Goal: Task Accomplishment & Management: Manage account settings

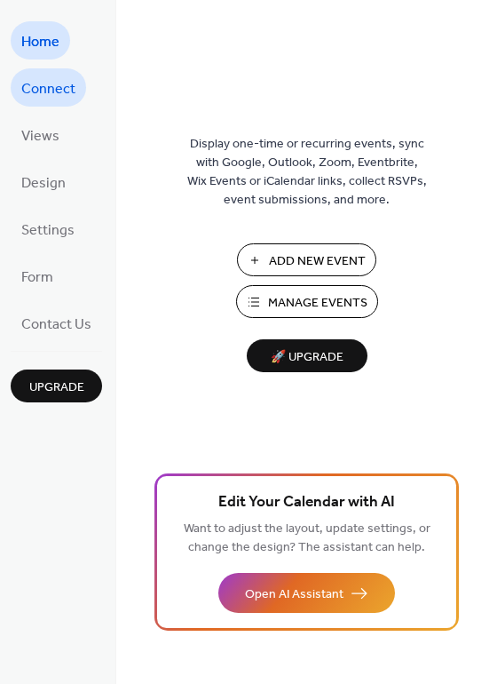
click at [50, 91] on span "Connect" at bounding box center [48, 90] width 54 height 28
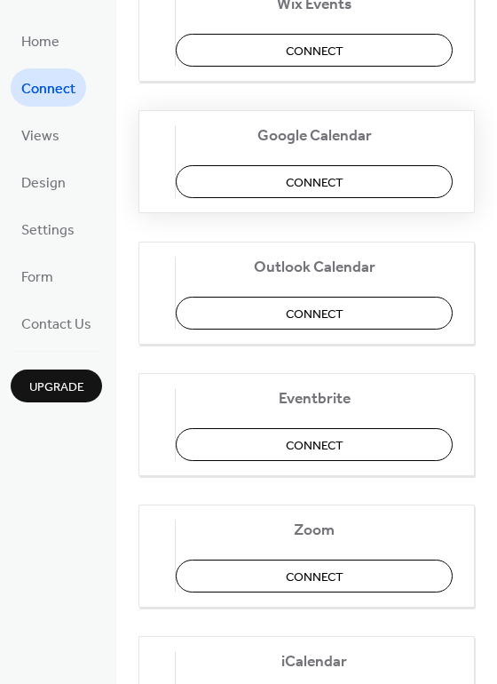
scroll to position [373, 0]
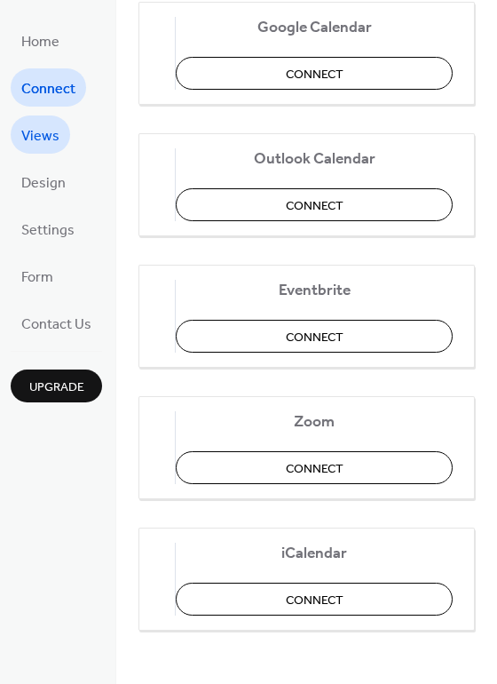
click at [34, 135] on span "Views" at bounding box center [40, 137] width 38 height 28
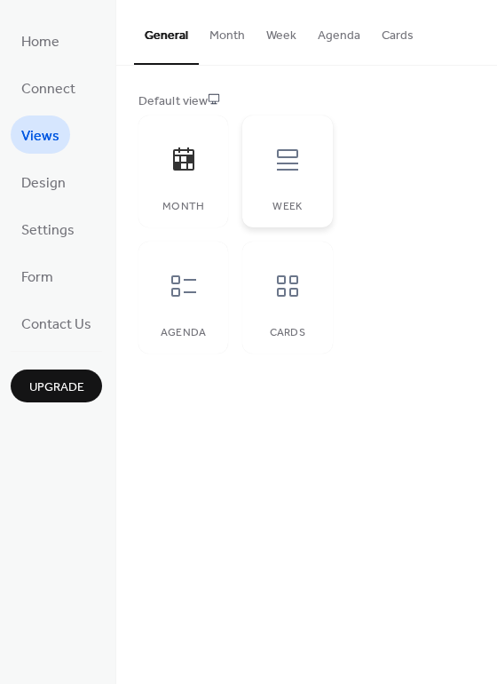
click at [296, 160] on icon at bounding box center [288, 160] width 28 height 28
click at [183, 297] on icon at bounding box center [184, 286] width 28 height 28
click at [180, 293] on icon at bounding box center [184, 286] width 28 height 28
click at [277, 297] on icon at bounding box center [288, 286] width 28 height 28
click at [183, 175] on div at bounding box center [183, 159] width 53 height 53
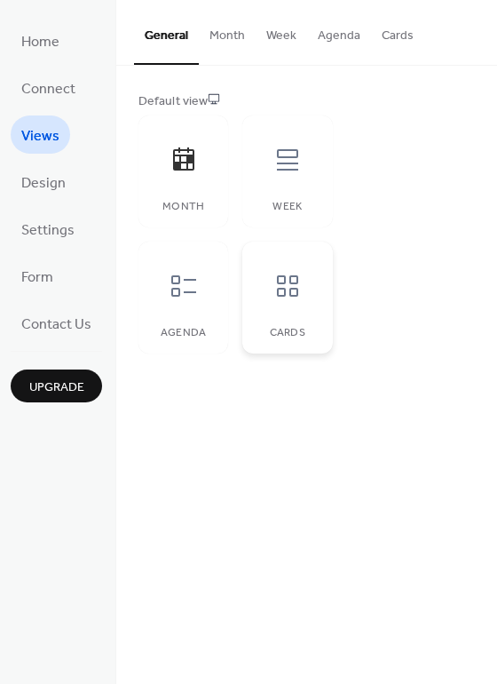
click at [283, 299] on icon at bounding box center [288, 286] width 28 height 28
click at [46, 185] on span "Design" at bounding box center [43, 184] width 44 height 28
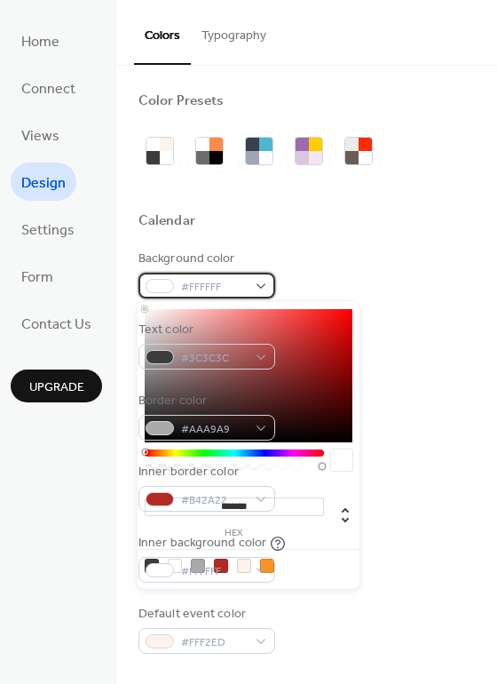
click at [258, 281] on div "#FFFFFF" at bounding box center [207, 286] width 137 height 26
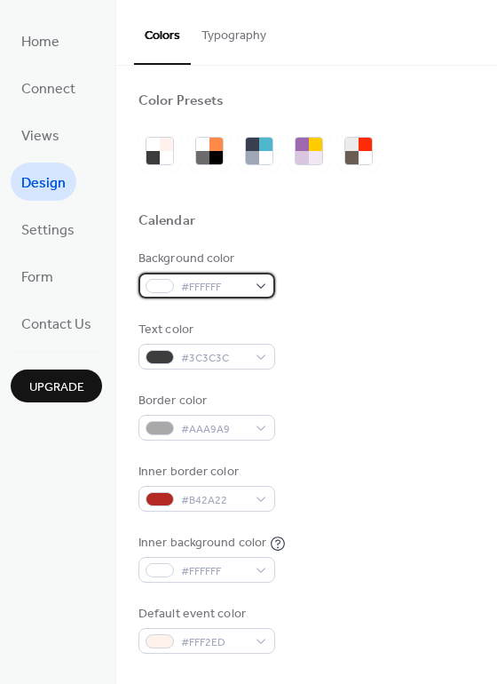
click at [258, 284] on div "#FFFFFF" at bounding box center [207, 286] width 137 height 26
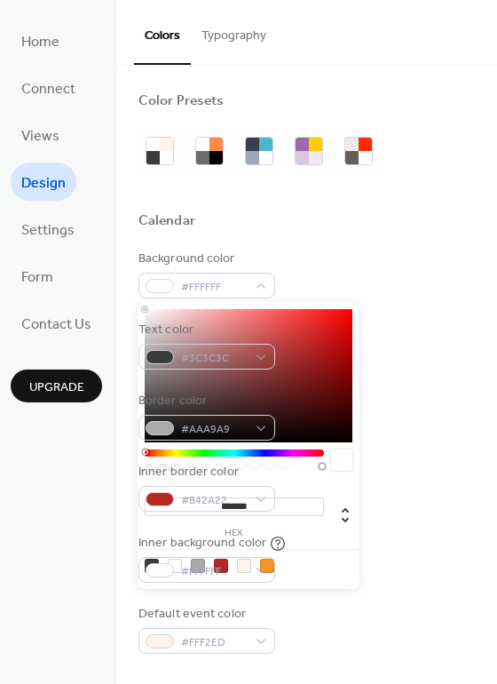
type input "*******"
click at [147, 324] on div at bounding box center [249, 375] width 208 height 133
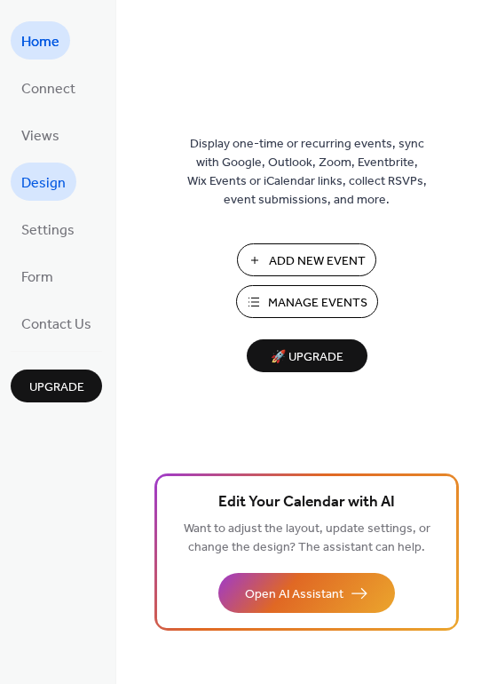
click at [45, 170] on span "Design" at bounding box center [43, 184] width 44 height 28
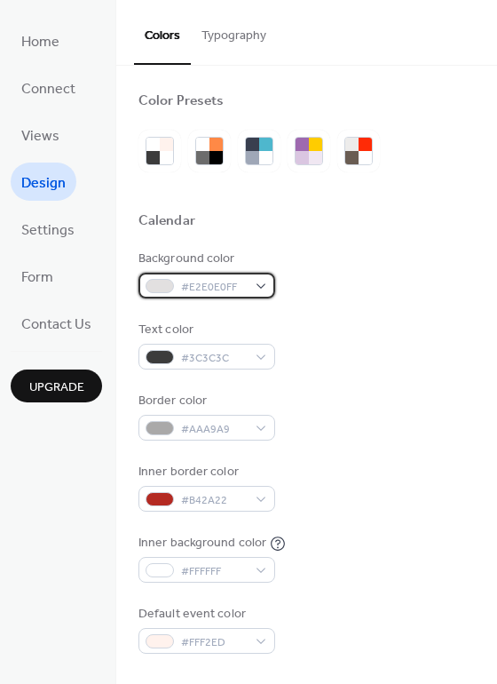
click at [213, 287] on span "#E2E0E0FF" at bounding box center [214, 287] width 66 height 19
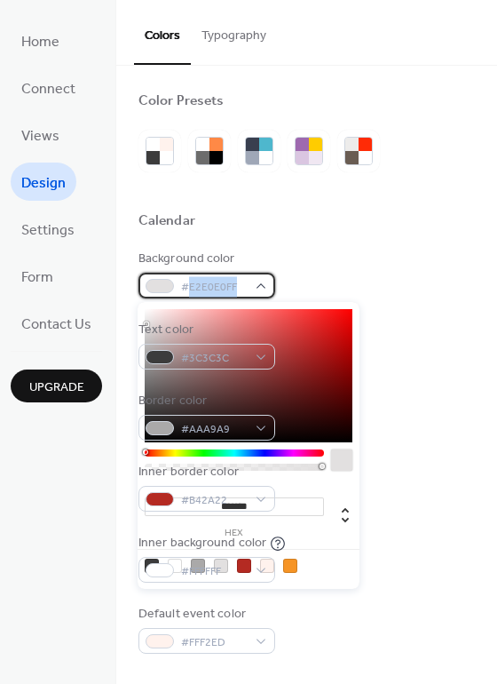
click at [213, 287] on span "#E2E0E0FF" at bounding box center [214, 287] width 66 height 19
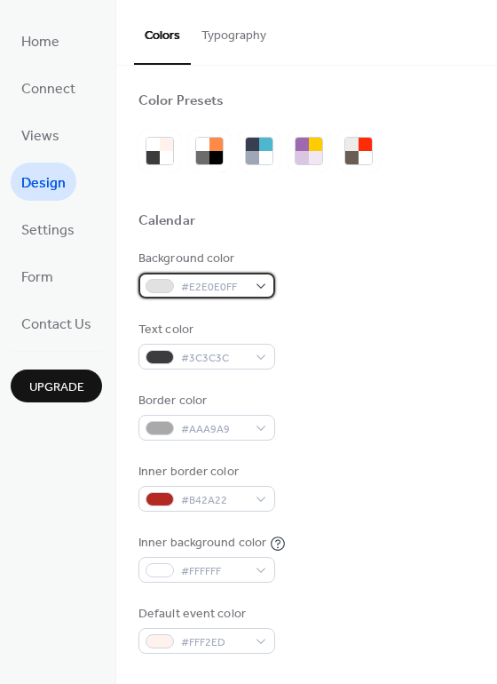
click at [260, 287] on div "#E2E0E0FF" at bounding box center [207, 286] width 137 height 26
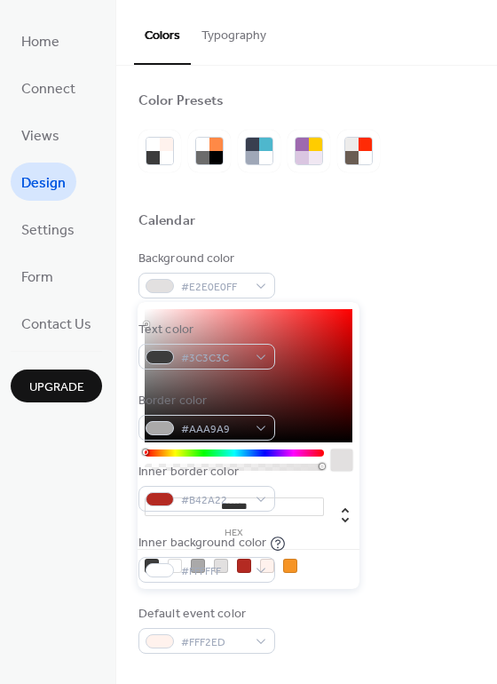
drag, startPoint x: 219, startPoint y: 505, endPoint x: 322, endPoint y: 498, distance: 102.3
click at [322, 498] on input "*******" at bounding box center [234, 506] width 179 height 19
paste input
type input "*******"
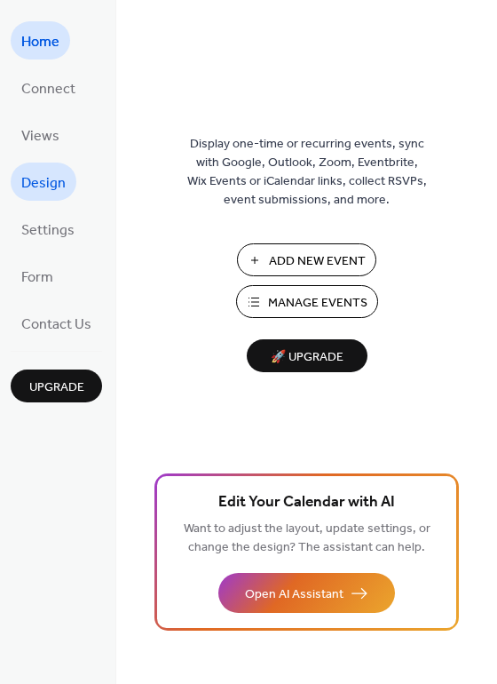
click at [38, 186] on span "Design" at bounding box center [43, 184] width 44 height 28
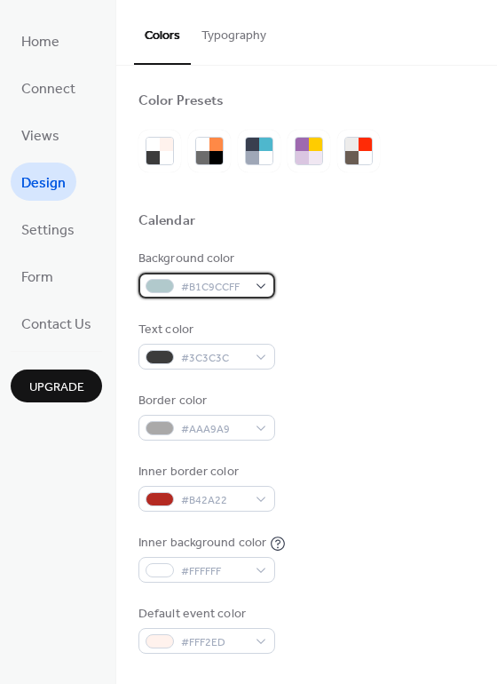
click at [160, 282] on div at bounding box center [160, 286] width 28 height 14
click at [212, 280] on span "#B1C9CCFF" at bounding box center [214, 287] width 66 height 19
click at [262, 280] on div "#B1C9CCFF" at bounding box center [207, 286] width 137 height 26
click at [247, 282] on div "#B1C9CCFF" at bounding box center [207, 286] width 137 height 26
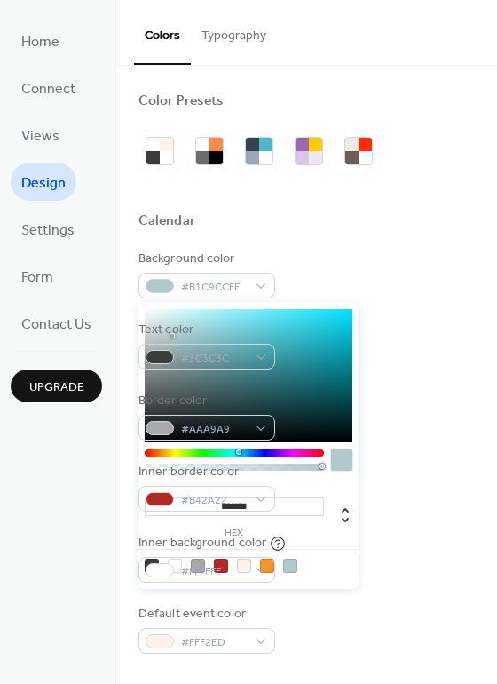
click at [243, 510] on input "*******" at bounding box center [234, 506] width 179 height 19
paste input
type input "*******"
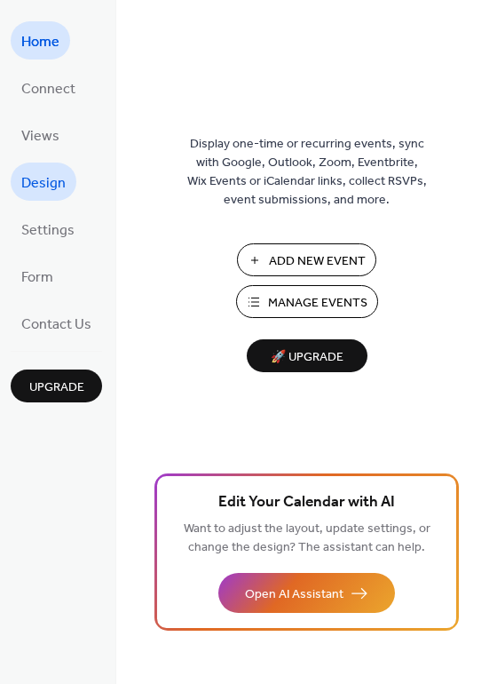
click at [38, 182] on span "Design" at bounding box center [43, 184] width 44 height 28
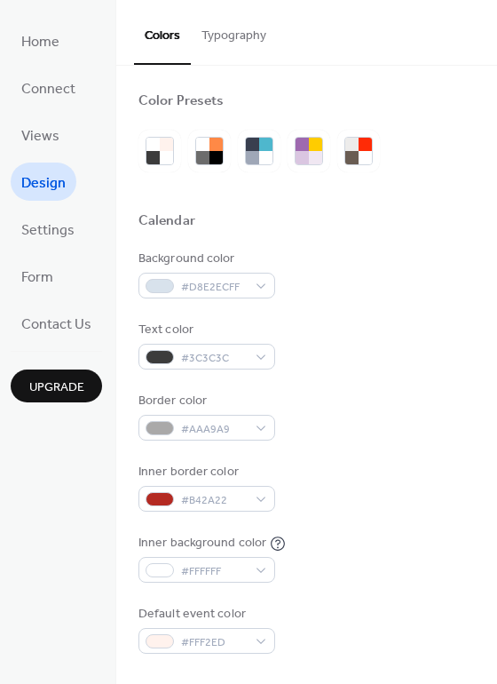
click at [351, 427] on div "Border color #AAA9A9" at bounding box center [307, 416] width 337 height 49
drag, startPoint x: 404, startPoint y: 349, endPoint x: 566, endPoint y: 411, distance: 173.2
click at [497, 411] on html "Home Connect Views Design Settings Form Contact Us Upgrade Design Upgrade Color…" at bounding box center [248, 342] width 497 height 684
click at [50, 512] on div "Home Connect Views Design Settings Form Contact Us Upgrade" at bounding box center [58, 342] width 116 height 684
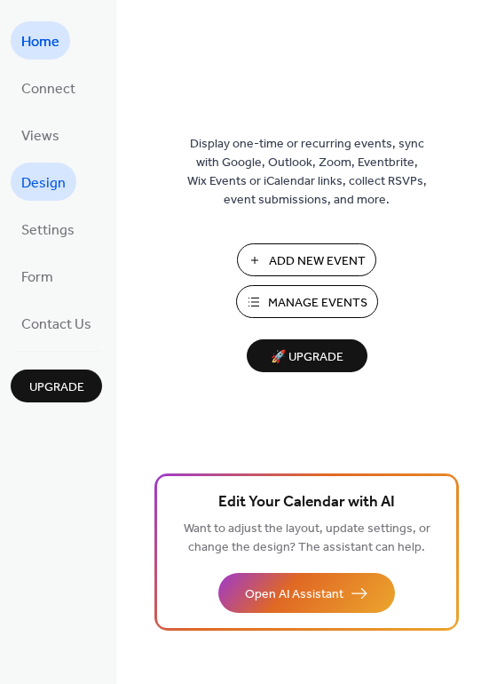
click at [26, 179] on span "Design" at bounding box center [43, 184] width 44 height 28
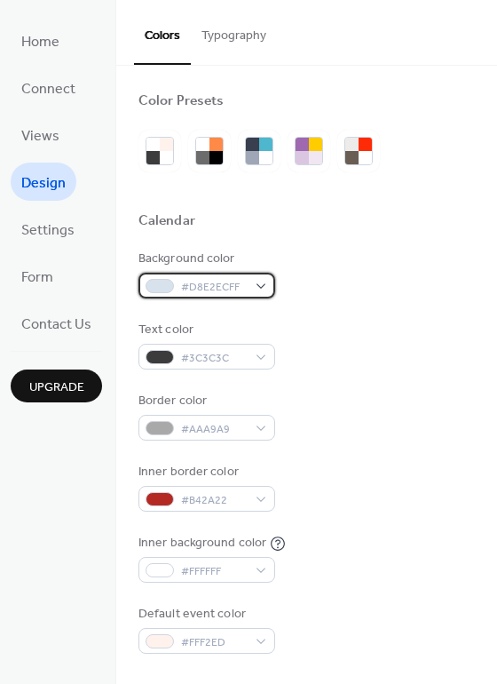
drag, startPoint x: 163, startPoint y: 282, endPoint x: 258, endPoint y: 288, distance: 96.1
click at [163, 282] on div at bounding box center [160, 286] width 28 height 14
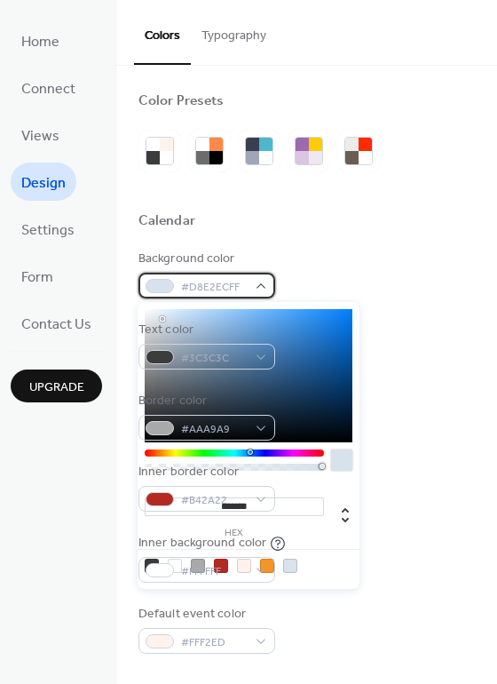
click at [265, 288] on div "#D8E2ECFF" at bounding box center [207, 286] width 137 height 26
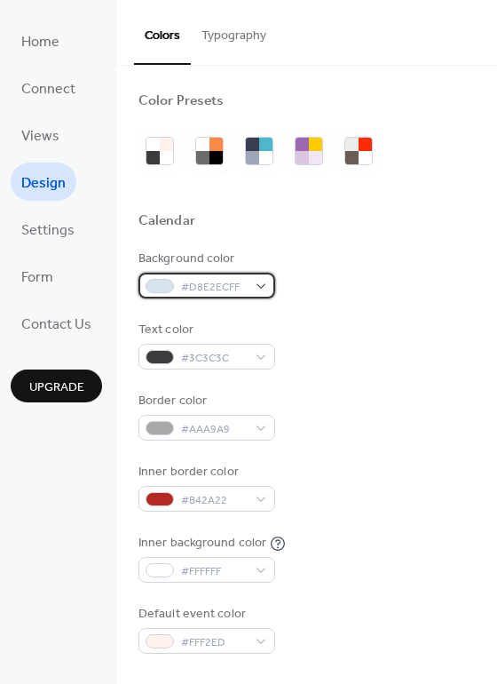
click at [259, 284] on div "#D8E2ECFF" at bounding box center [207, 286] width 137 height 26
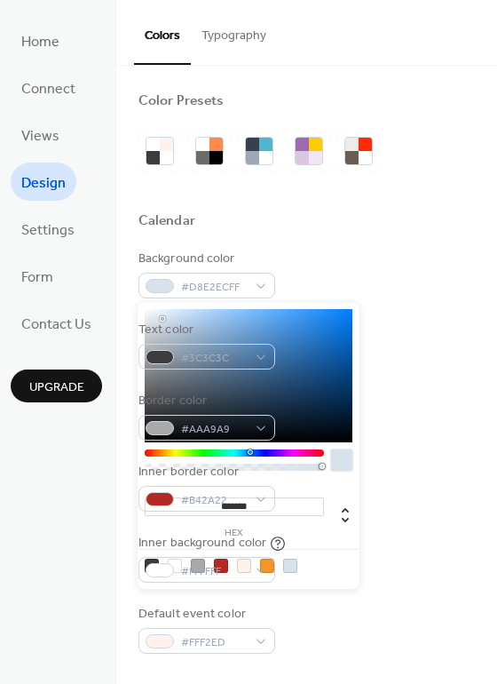
click at [240, 503] on input "*******" at bounding box center [234, 506] width 179 height 19
drag, startPoint x: 281, startPoint y: 503, endPoint x: 191, endPoint y: 505, distance: 89.8
click at [191, 505] on input "*******" at bounding box center [234, 506] width 179 height 19
paste input
type input "******"
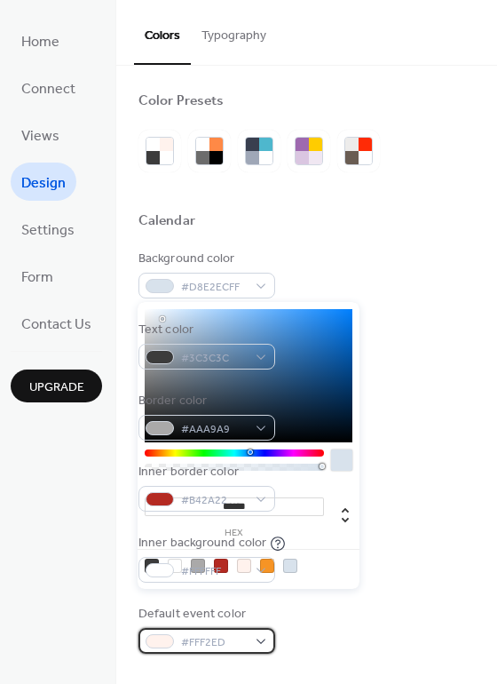
click at [256, 639] on div "#FFF2ED" at bounding box center [207, 641] width 137 height 26
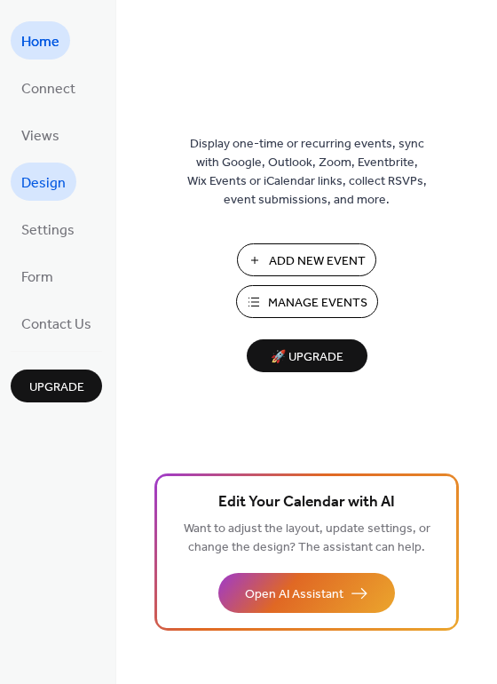
click at [68, 173] on link "Design" at bounding box center [44, 182] width 66 height 38
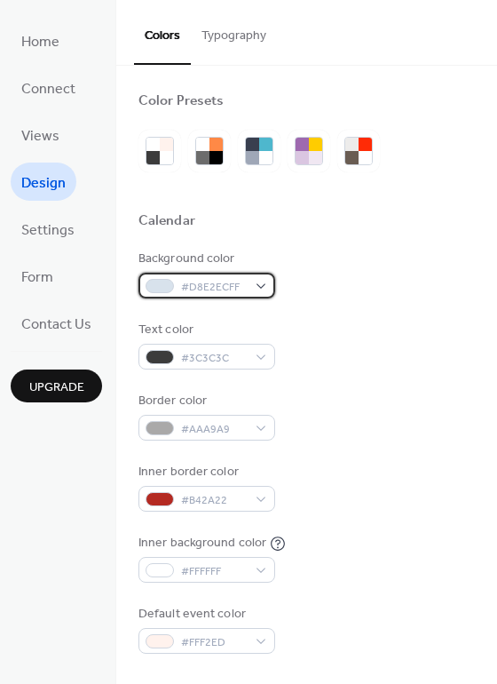
click at [261, 288] on div "#D8E2ECFF" at bounding box center [207, 286] width 137 height 26
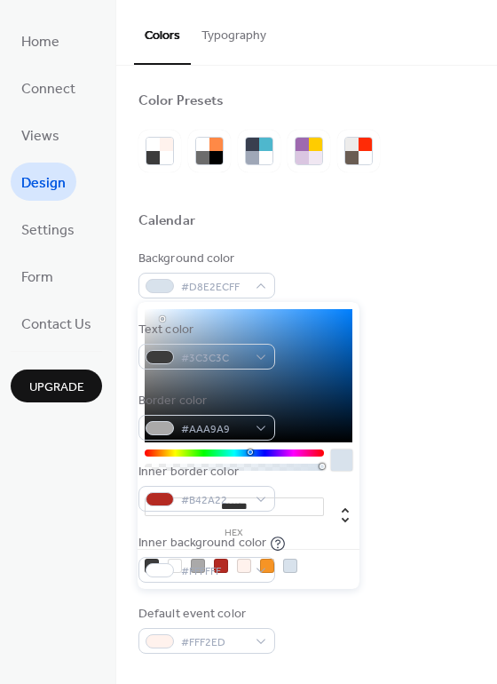
drag, startPoint x: 218, startPoint y: 505, endPoint x: 282, endPoint y: 503, distance: 64.9
click at [282, 503] on input "*******" at bounding box center [234, 506] width 179 height 19
click at [187, 645] on span "#FFF2ED" at bounding box center [214, 642] width 66 height 19
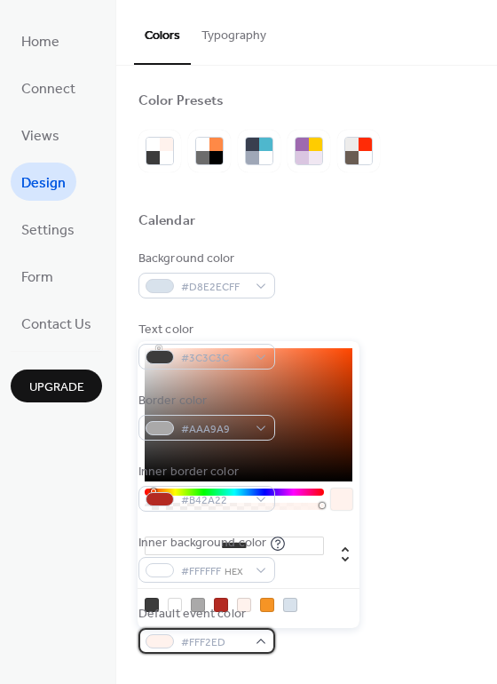
click at [251, 640] on div "#FFF2ED" at bounding box center [207, 641] width 137 height 26
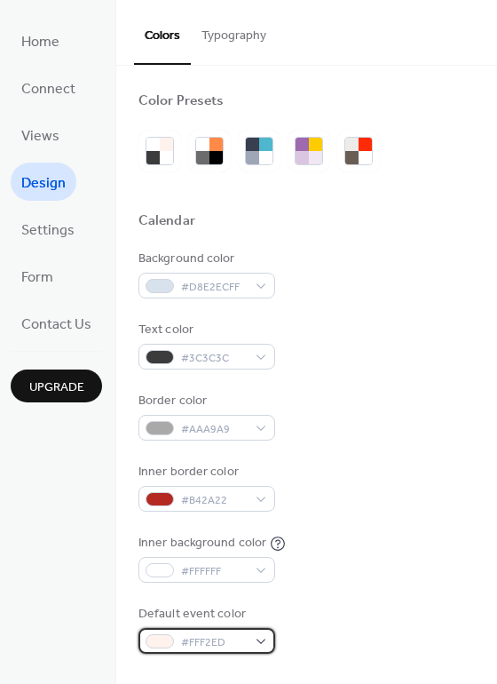
click at [251, 640] on div "#FFF2ED" at bounding box center [207, 641] width 137 height 26
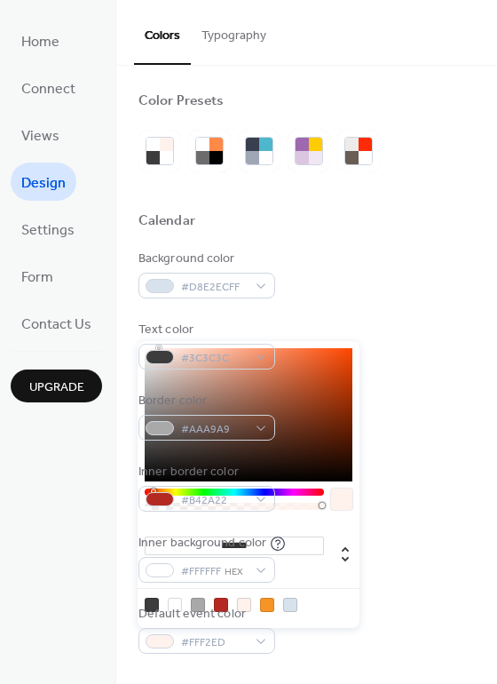
click at [240, 553] on input "*******" at bounding box center [234, 546] width 179 height 19
drag, startPoint x: 221, startPoint y: 540, endPoint x: 298, endPoint y: 552, distance: 78.1
click at [298, 552] on input "*******" at bounding box center [234, 546] width 179 height 19
paste input
type input "*******"
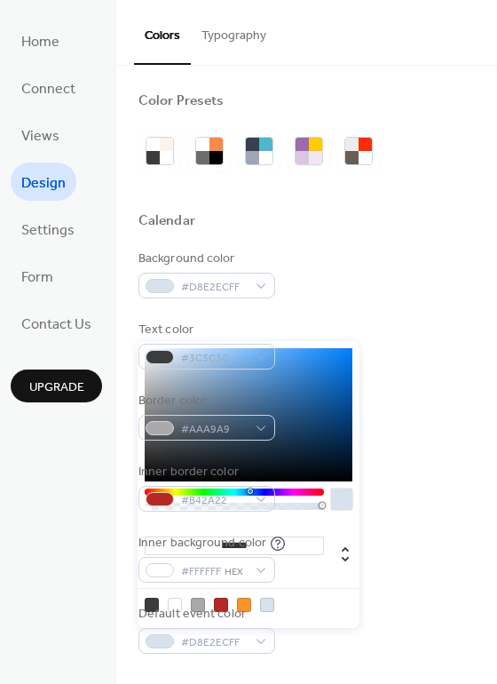
click at [460, 360] on div "Text color #3C3C3C" at bounding box center [307, 345] width 337 height 49
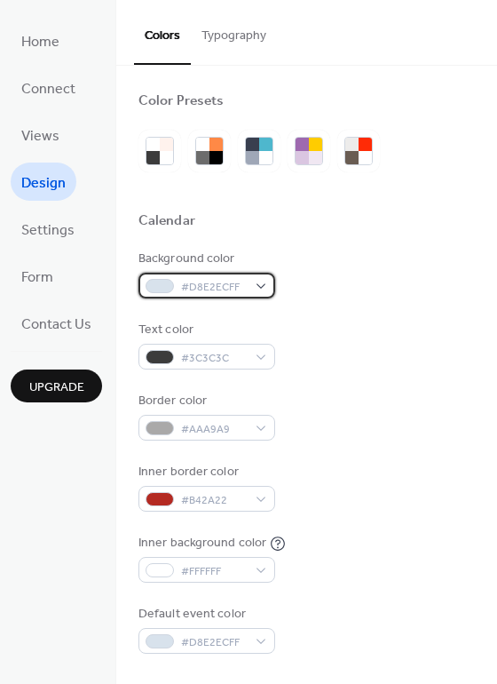
click at [265, 284] on div "#D8E2ECFF" at bounding box center [207, 286] width 137 height 26
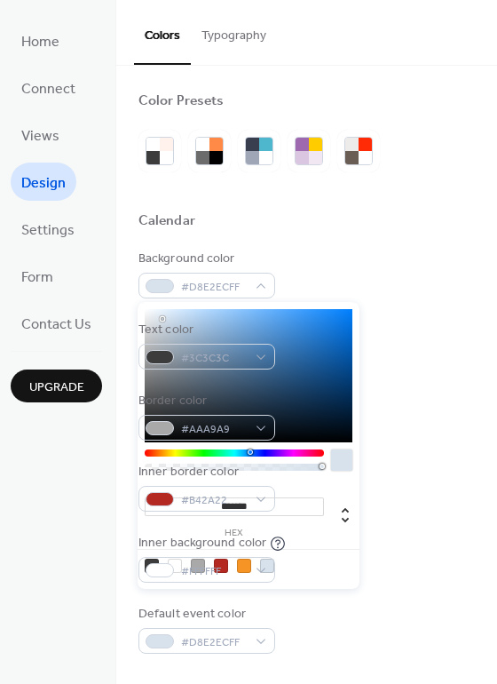
click at [180, 564] on div at bounding box center [175, 566] width 14 height 14
click at [237, 561] on div at bounding box center [244, 566] width 14 height 14
type input "*******"
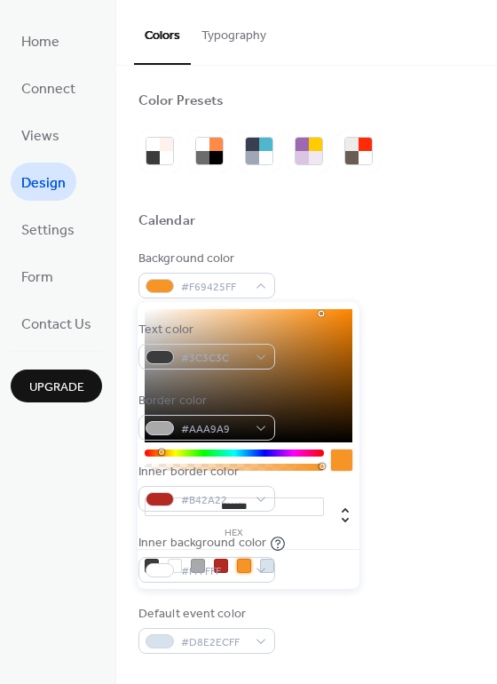
click at [34, 182] on span "Design" at bounding box center [43, 184] width 44 height 28
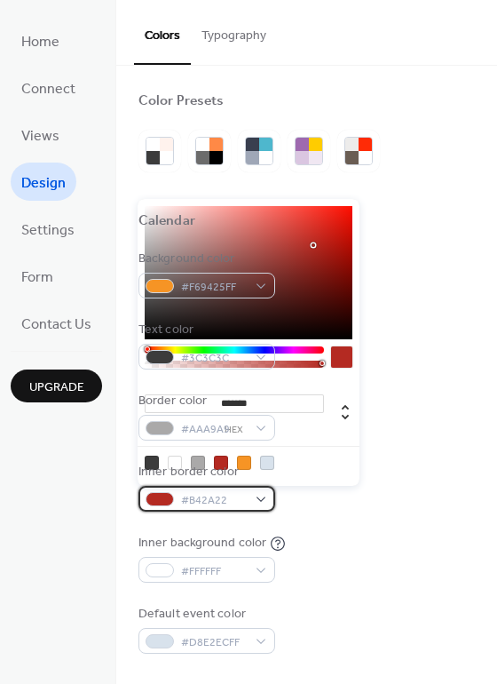
click at [159, 503] on div at bounding box center [160, 499] width 28 height 14
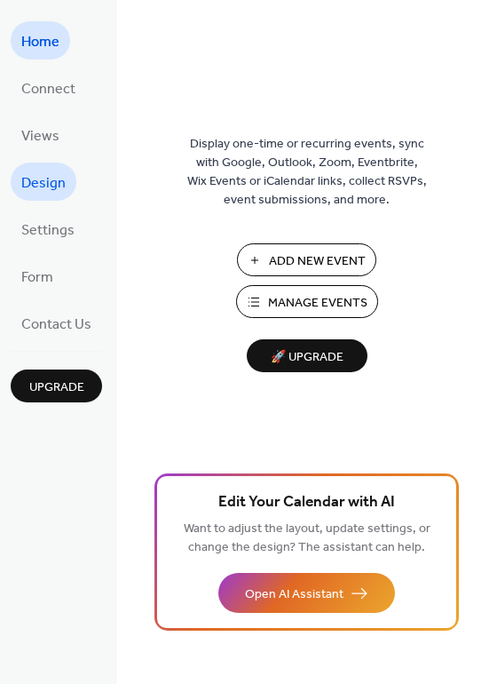
click at [50, 170] on span "Design" at bounding box center [43, 184] width 44 height 28
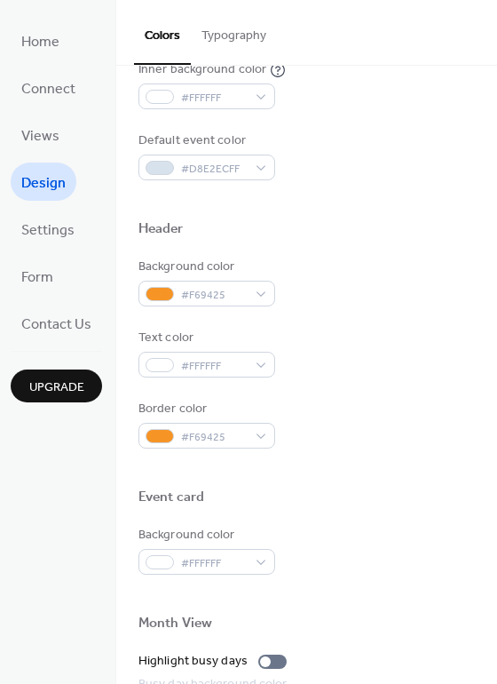
scroll to position [760, 0]
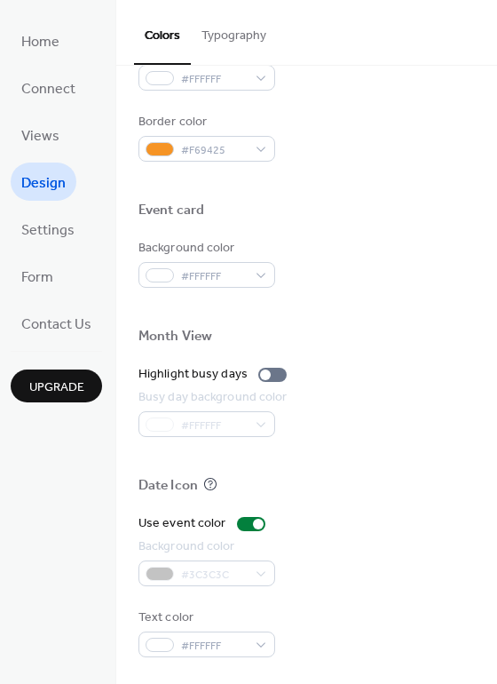
click at [338, 548] on div "Background color #3C3C3C" at bounding box center [307, 561] width 337 height 49
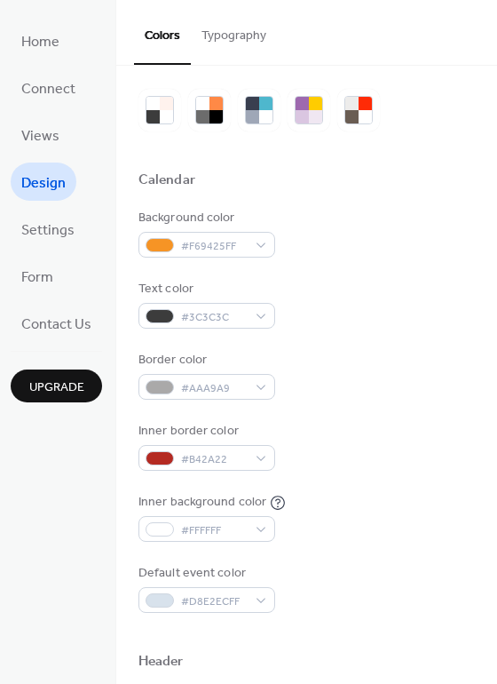
scroll to position [0, 0]
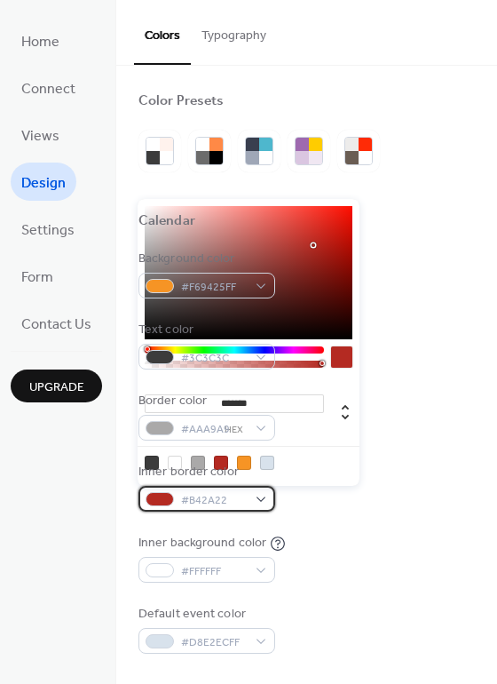
click at [267, 498] on div "#B42A22" at bounding box center [207, 499] width 137 height 26
drag, startPoint x: 218, startPoint y: 408, endPoint x: 286, endPoint y: 405, distance: 68.4
click at [286, 405] on input "*******" at bounding box center [234, 403] width 179 height 19
paste input
type input "*******"
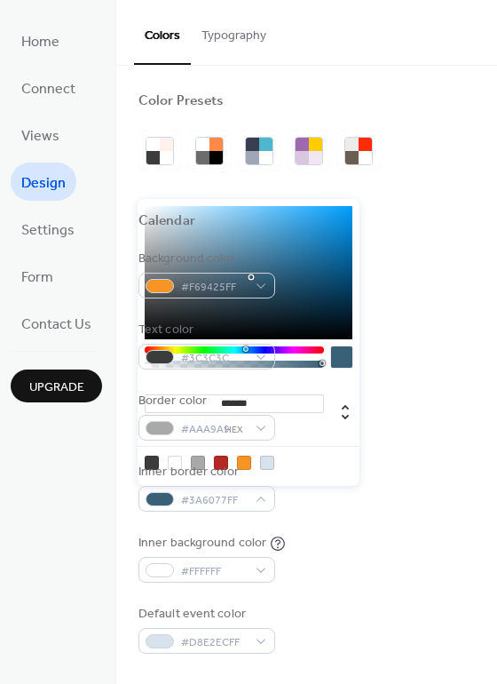
click at [454, 350] on div "Text color #3C3C3C" at bounding box center [307, 345] width 337 height 49
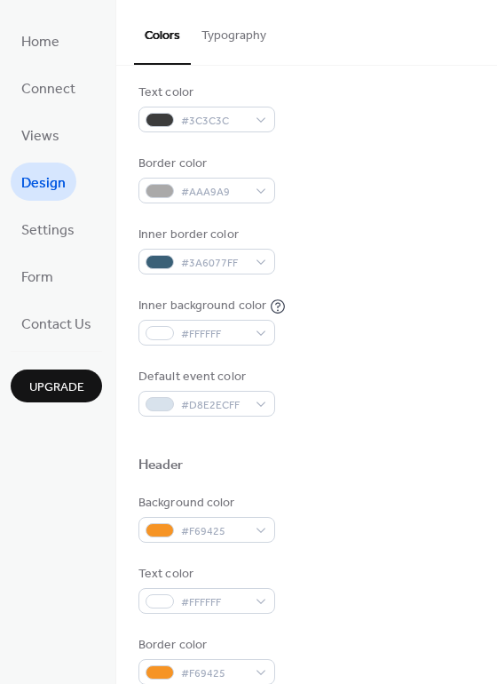
scroll to position [473, 0]
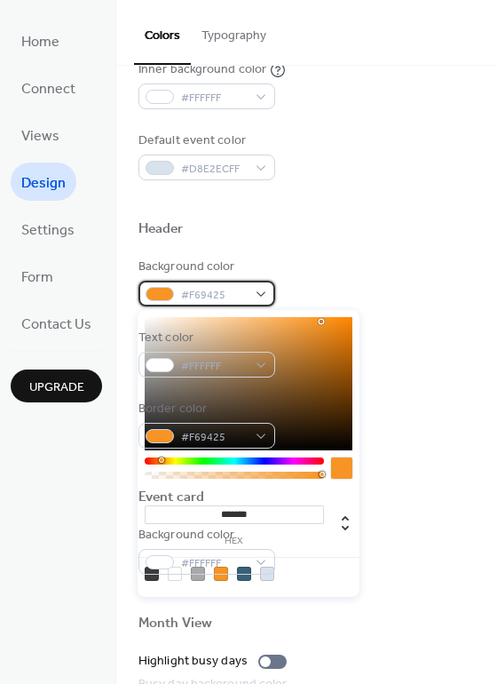
click at [230, 293] on span "#F69425" at bounding box center [214, 295] width 66 height 19
click at [242, 580] on div at bounding box center [244, 574] width 14 height 14
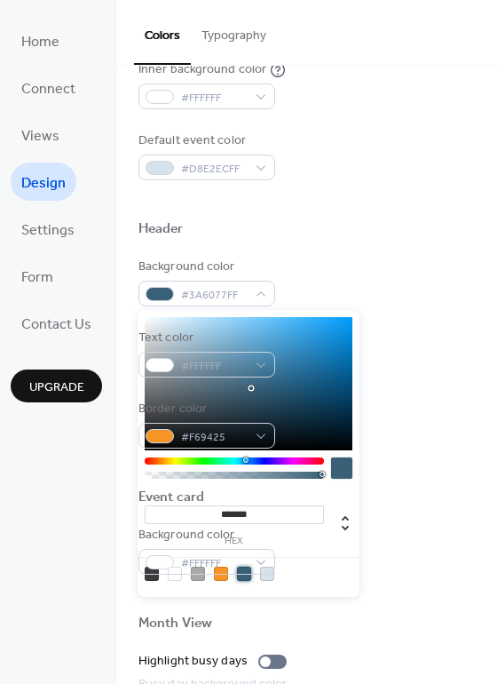
click at [218, 573] on div at bounding box center [221, 574] width 14 height 14
type input "*******"
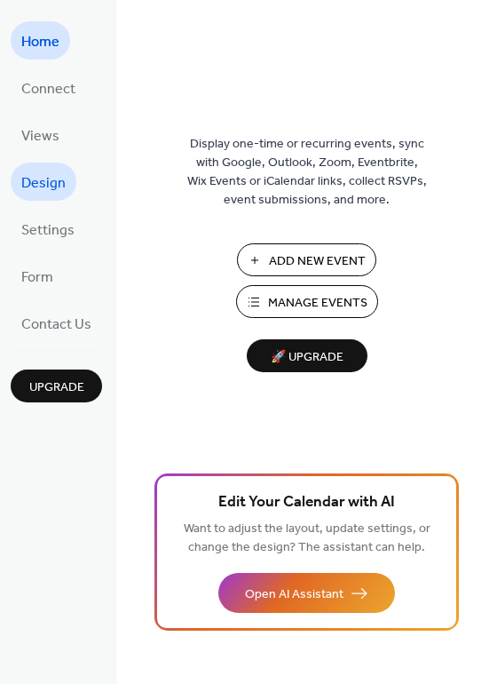
click at [31, 179] on span "Design" at bounding box center [43, 184] width 44 height 28
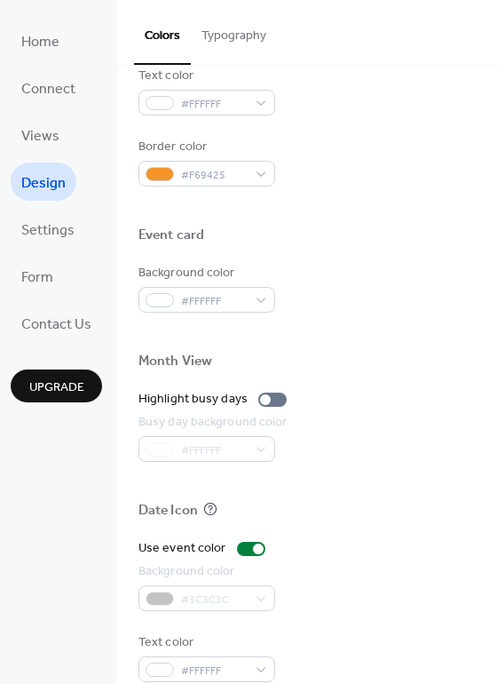
scroll to position [760, 0]
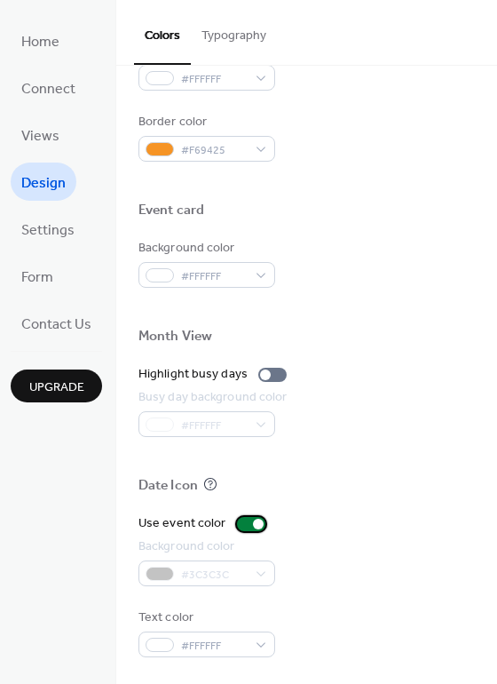
click at [237, 527] on div at bounding box center [251, 524] width 28 height 14
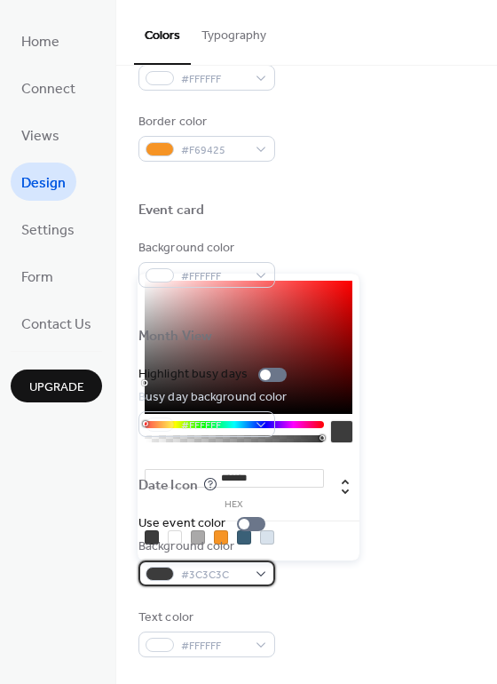
click at [258, 570] on div "#3C3C3C" at bounding box center [207, 573] width 137 height 26
click at [242, 530] on div at bounding box center [244, 537] width 14 height 14
type input "*******"
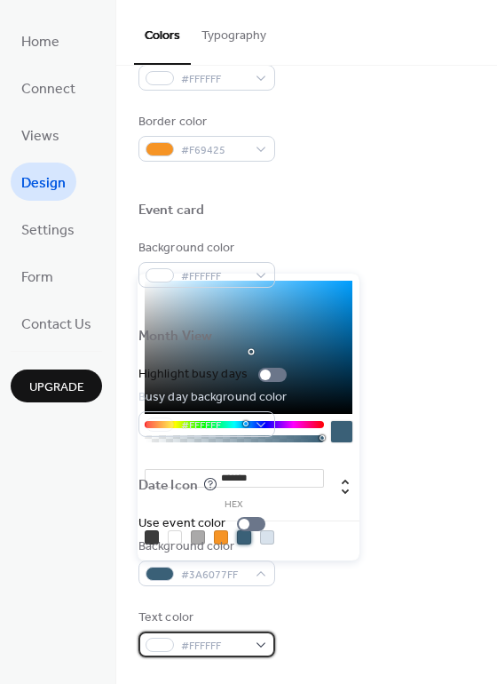
click at [258, 639] on div "#FFFFFF" at bounding box center [207, 645] width 137 height 26
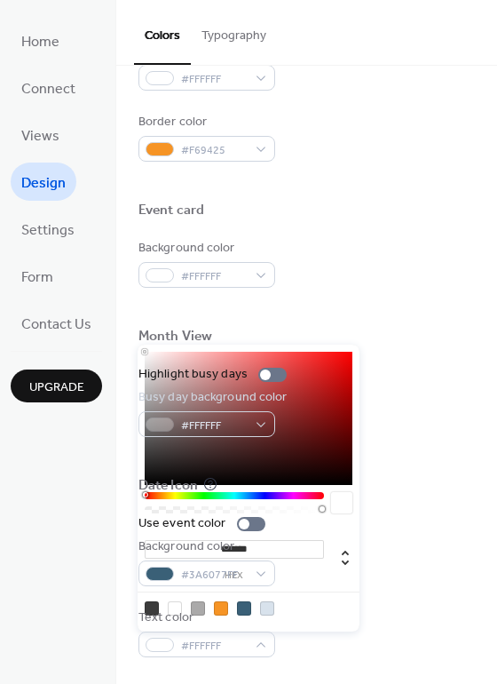
click at [267, 608] on div at bounding box center [267, 608] width 14 height 14
type input "*******"
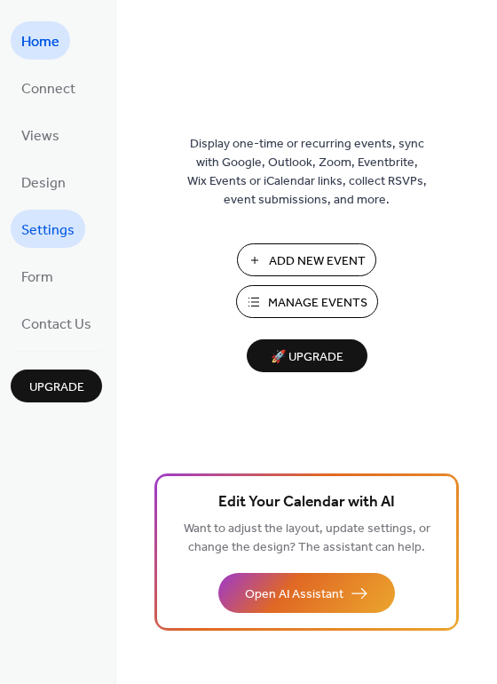
click at [50, 241] on span "Settings" at bounding box center [47, 231] width 53 height 28
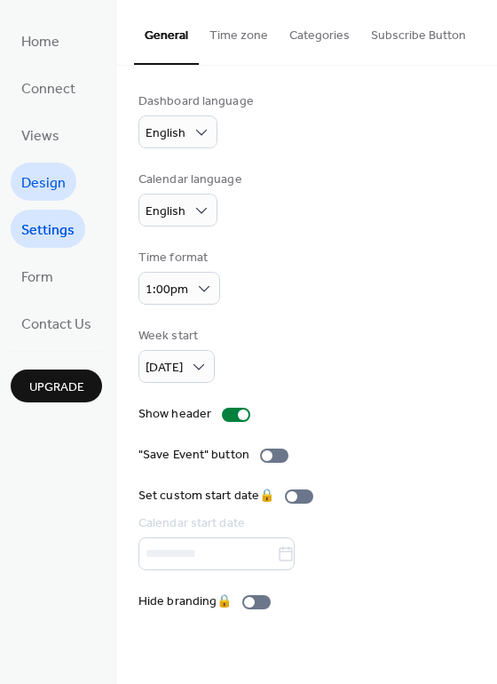
click at [40, 170] on span "Design" at bounding box center [43, 184] width 44 height 28
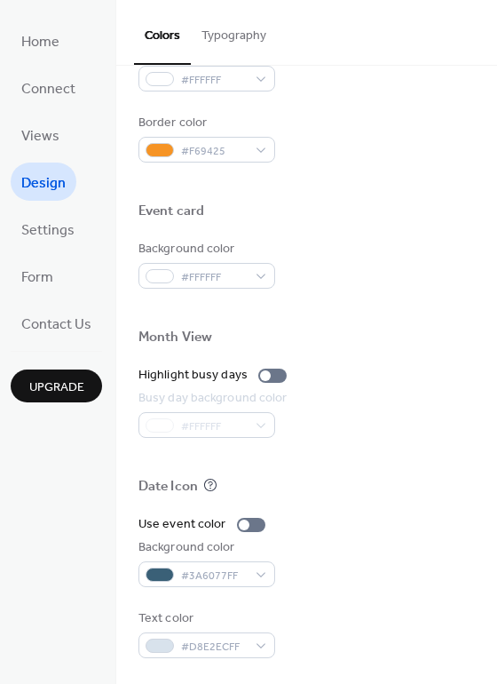
scroll to position [760, 0]
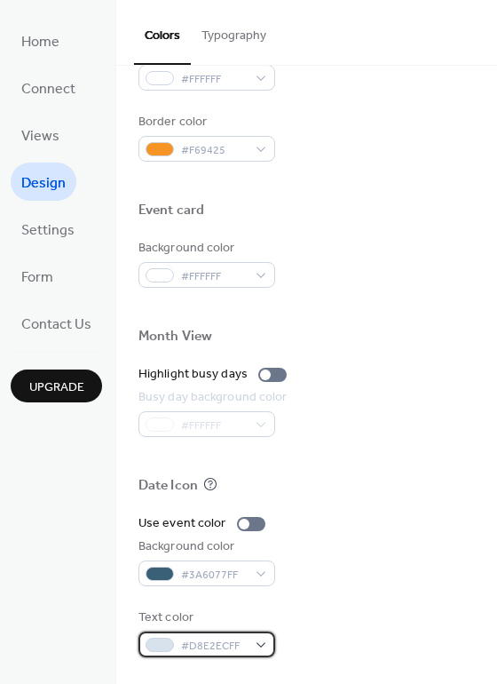
click at [251, 646] on div "#D8E2ECFF" at bounding box center [207, 645] width 137 height 26
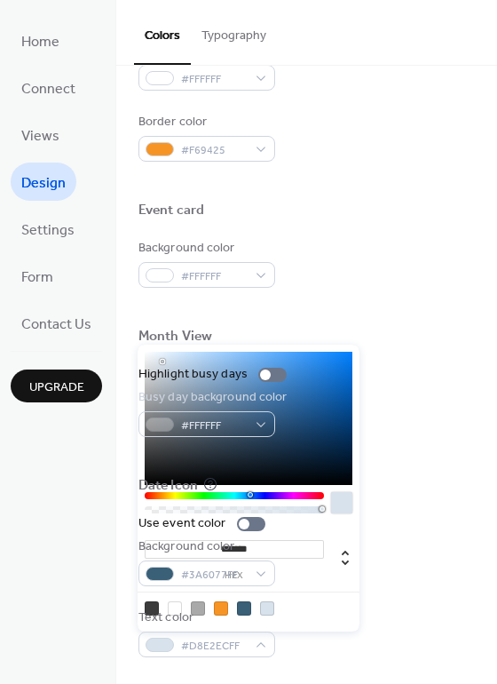
drag, startPoint x: 214, startPoint y: 543, endPoint x: 264, endPoint y: 545, distance: 49.8
click at [264, 545] on input "*******" at bounding box center [234, 549] width 179 height 19
click at [220, 552] on input "*******" at bounding box center [234, 549] width 179 height 19
drag, startPoint x: 220, startPoint y: 552, endPoint x: 286, endPoint y: 561, distance: 66.5
click at [286, 561] on div "******* hex" at bounding box center [234, 559] width 179 height 44
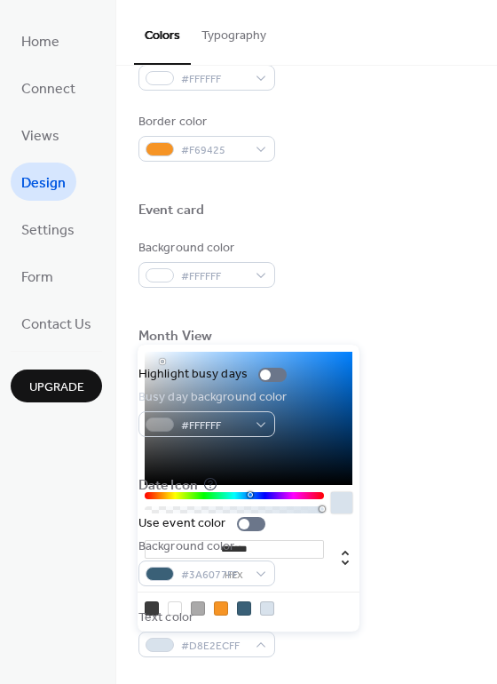
paste input
type input "*******"
click at [410, 521] on div "Use event color" at bounding box center [307, 523] width 337 height 19
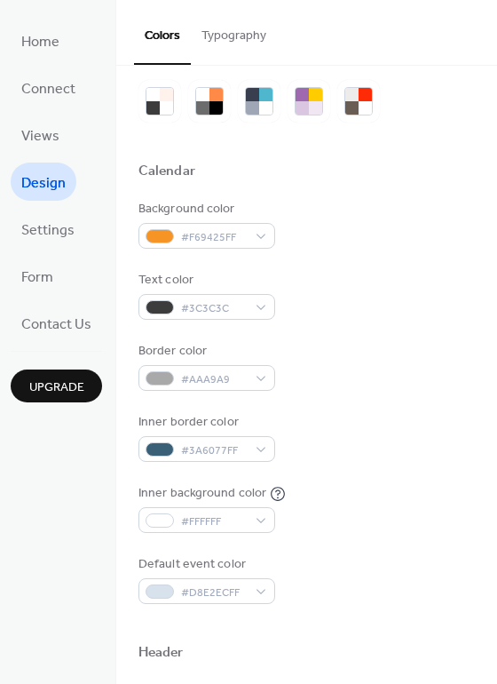
scroll to position [0, 0]
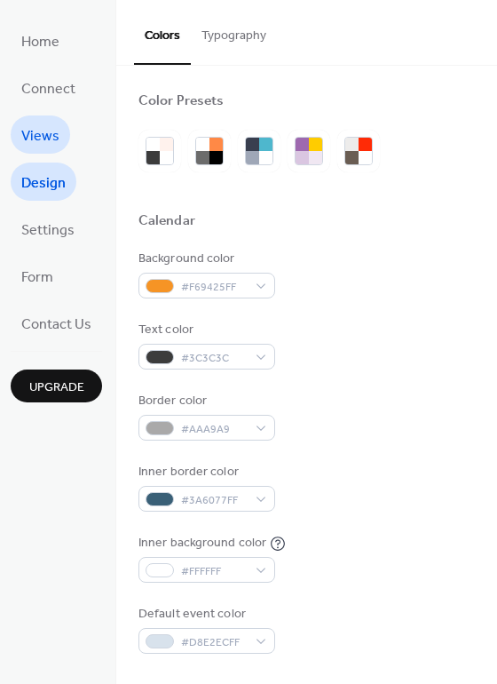
click at [41, 132] on span "Views" at bounding box center [40, 137] width 38 height 28
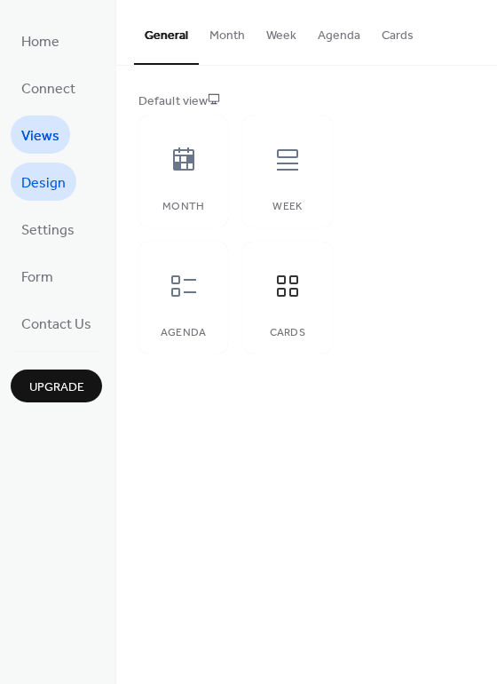
click at [31, 182] on span "Design" at bounding box center [43, 184] width 44 height 28
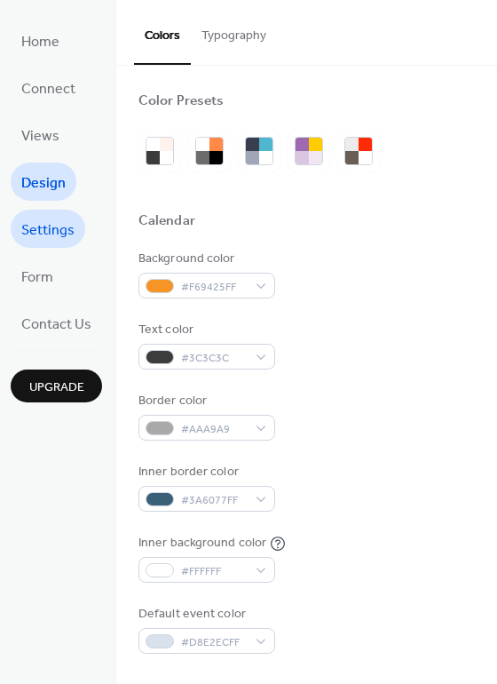
click at [44, 235] on span "Settings" at bounding box center [47, 231] width 53 height 28
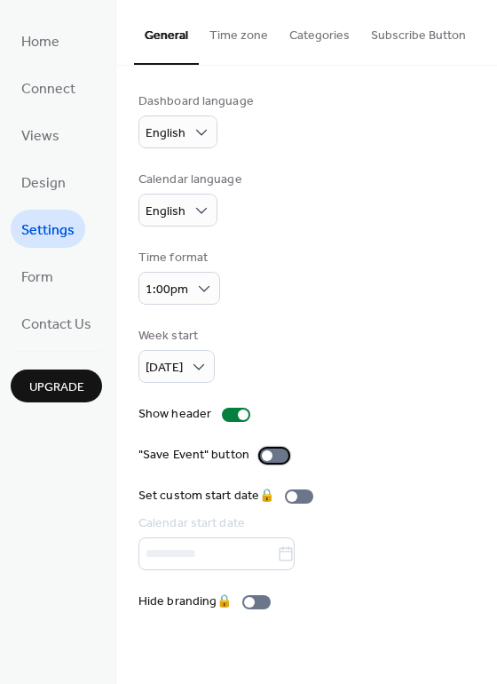
click at [274, 456] on div at bounding box center [274, 456] width 28 height 14
click at [370, 409] on div "Show header" at bounding box center [307, 414] width 337 height 19
click at [392, 36] on button "Subscribe Button" at bounding box center [419, 31] width 116 height 63
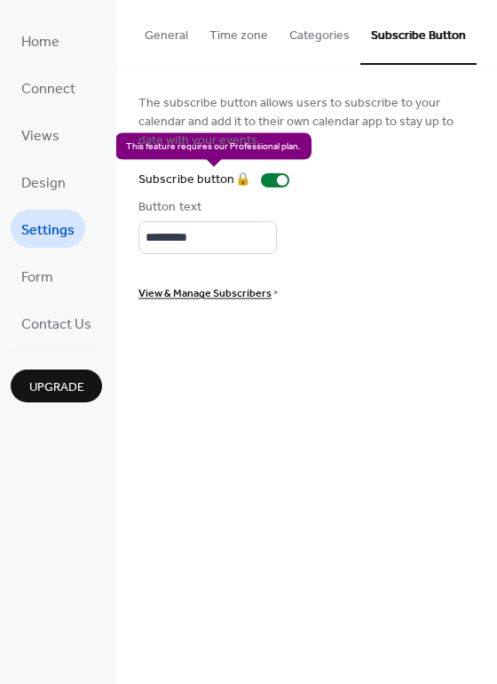
click at [267, 179] on div "Subscribe button 🔒" at bounding box center [218, 180] width 158 height 19
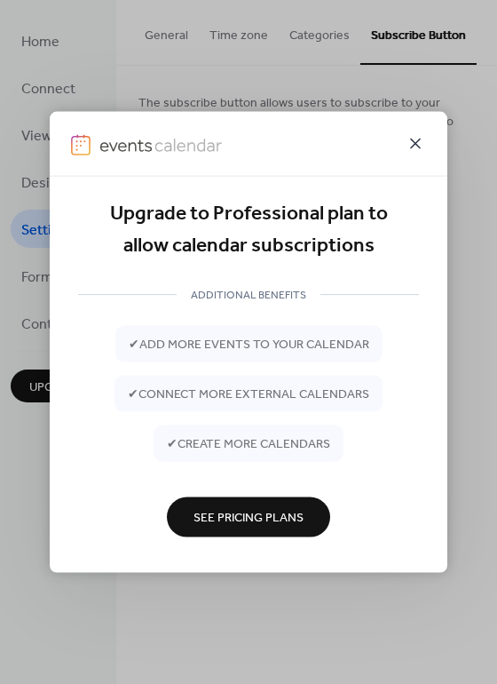
click at [419, 142] on icon at bounding box center [415, 143] width 21 height 21
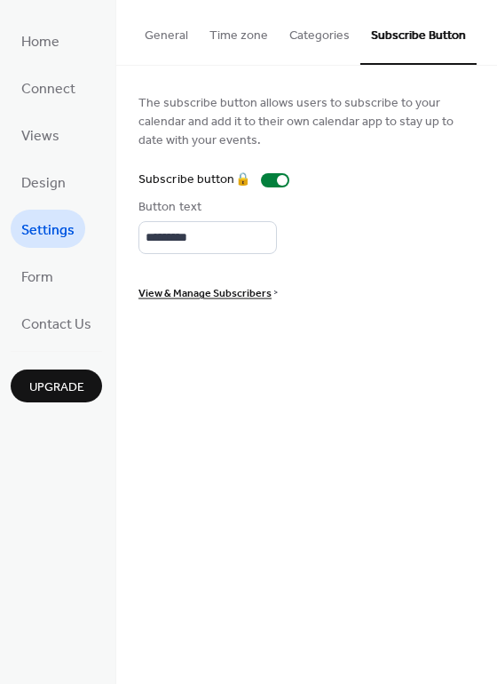
click at [301, 39] on button "Categories" at bounding box center [320, 31] width 82 height 63
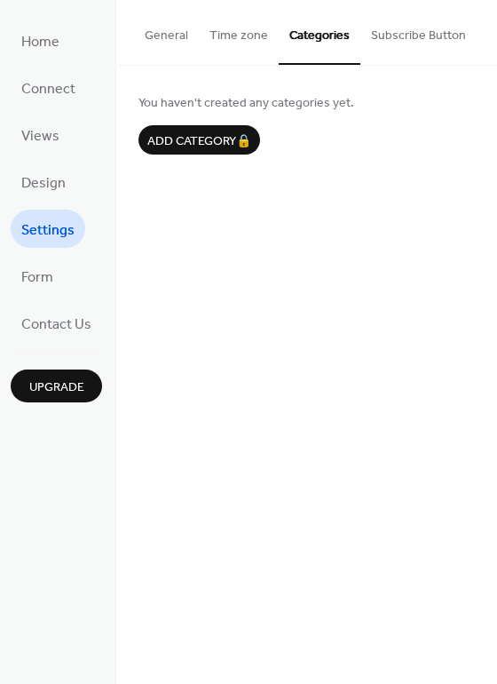
click at [233, 30] on button "Time zone" at bounding box center [239, 31] width 80 height 63
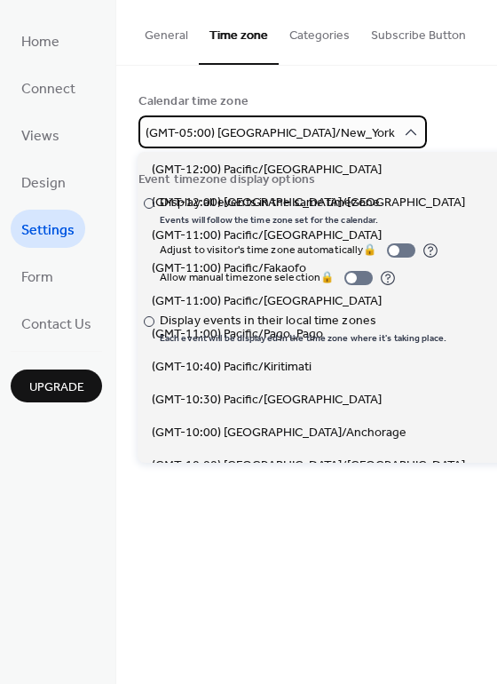
scroll to position [1479, 0]
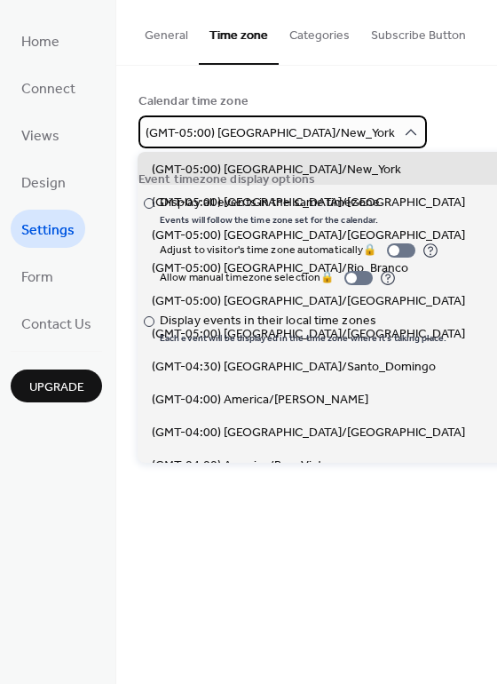
click at [402, 129] on icon at bounding box center [411, 132] width 18 height 18
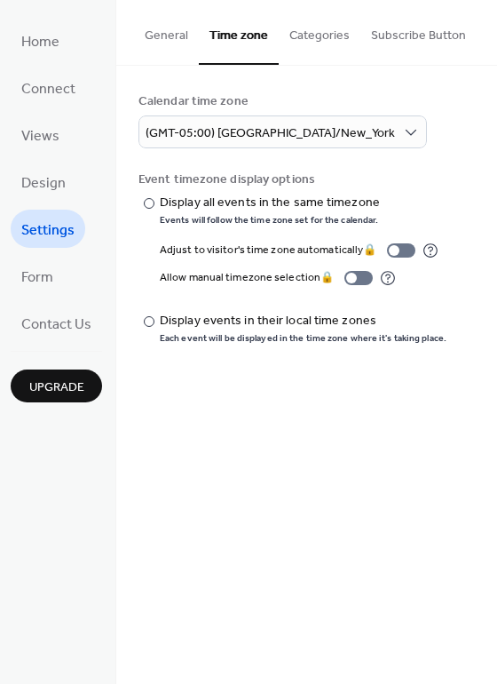
click at [407, 107] on div "Calendar time zone" at bounding box center [305, 101] width 333 height 19
click at [155, 322] on label "​ Display events in their local time zones Each event will be displayed in the …" at bounding box center [293, 328] width 308 height 33
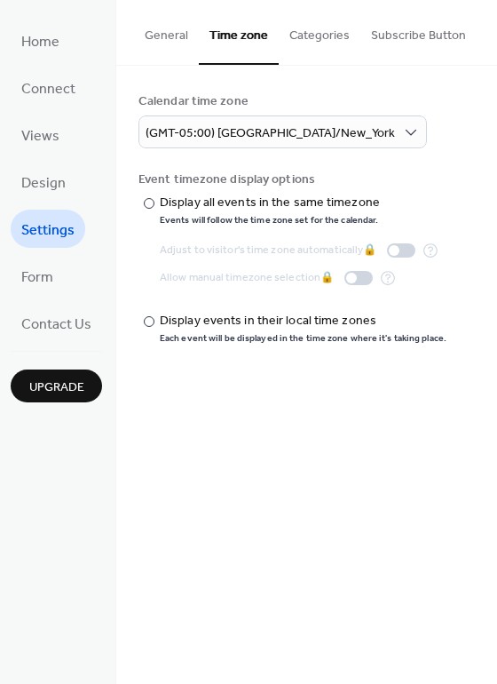
click at [159, 36] on button "General" at bounding box center [166, 31] width 65 height 63
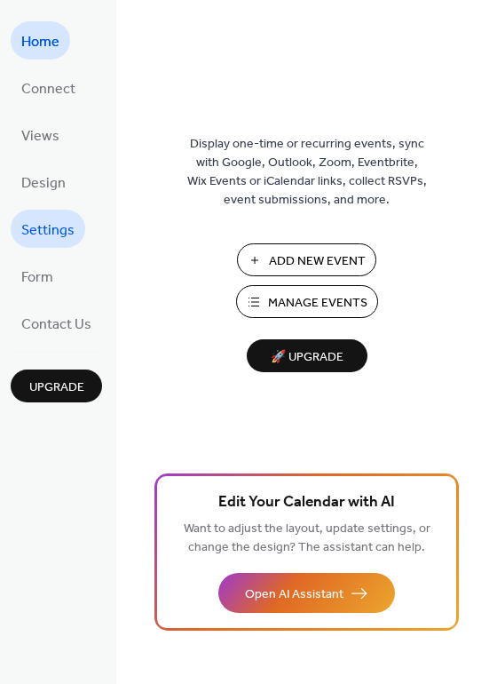
click at [56, 228] on span "Settings" at bounding box center [47, 231] width 53 height 28
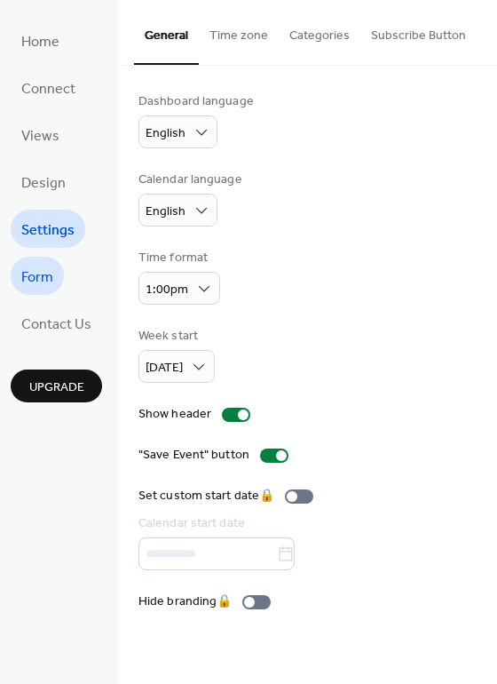
click at [50, 272] on span "Form" at bounding box center [37, 278] width 32 height 28
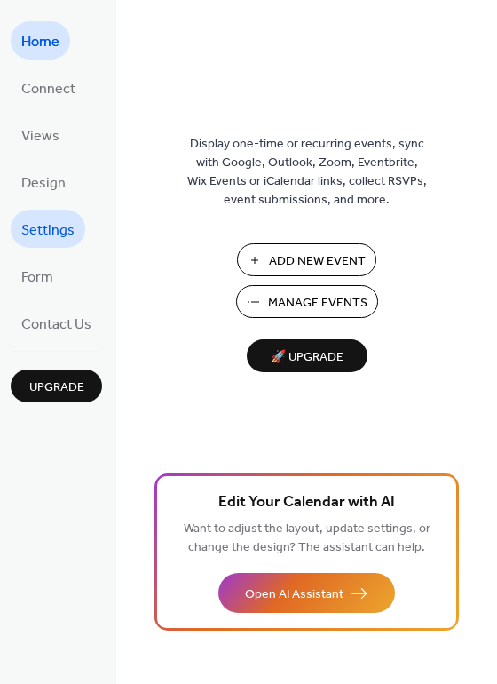
click at [32, 235] on span "Settings" at bounding box center [47, 231] width 53 height 28
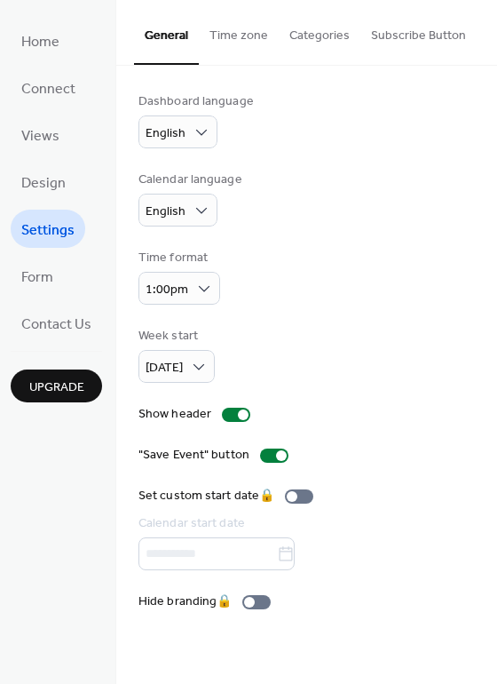
click at [311, 29] on button "Categories" at bounding box center [320, 31] width 82 height 63
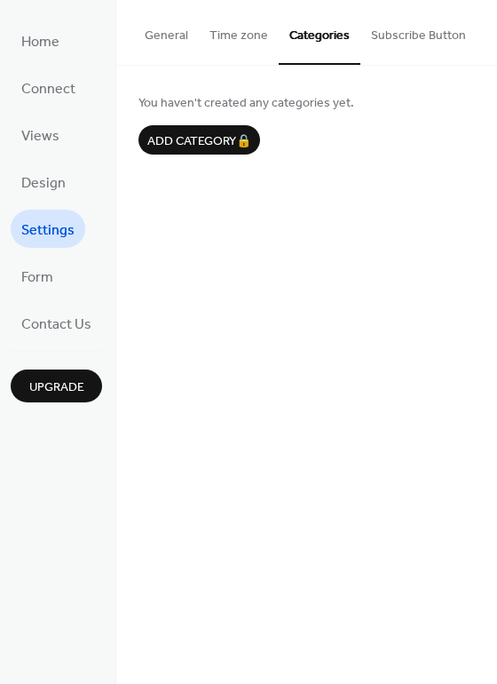
click at [256, 32] on button "Time zone" at bounding box center [239, 31] width 80 height 63
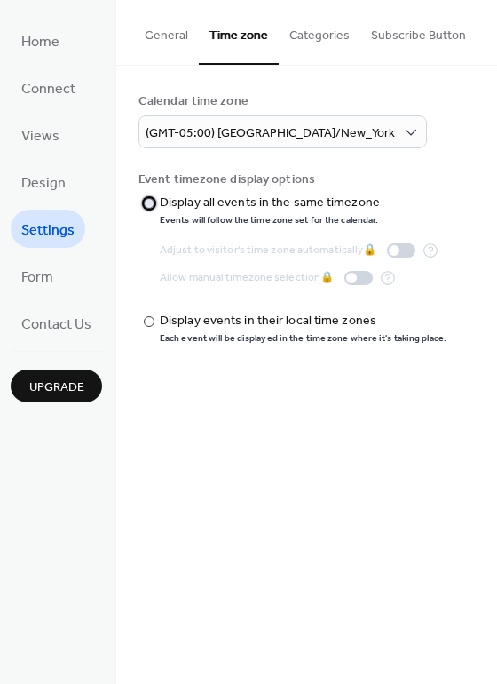
click at [144, 203] on div at bounding box center [149, 203] width 11 height 11
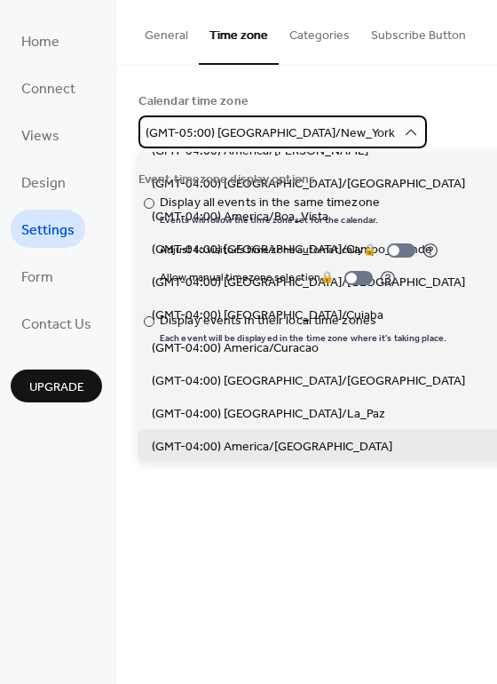
scroll to position [1716, 0]
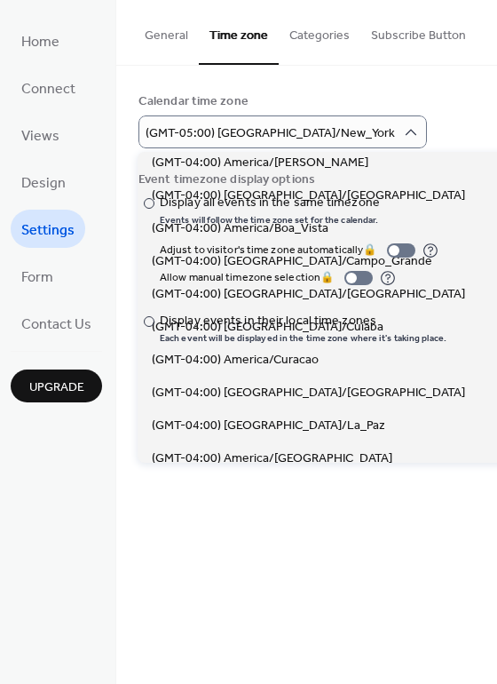
click at [445, 107] on div "Calendar time zone" at bounding box center [305, 101] width 333 height 19
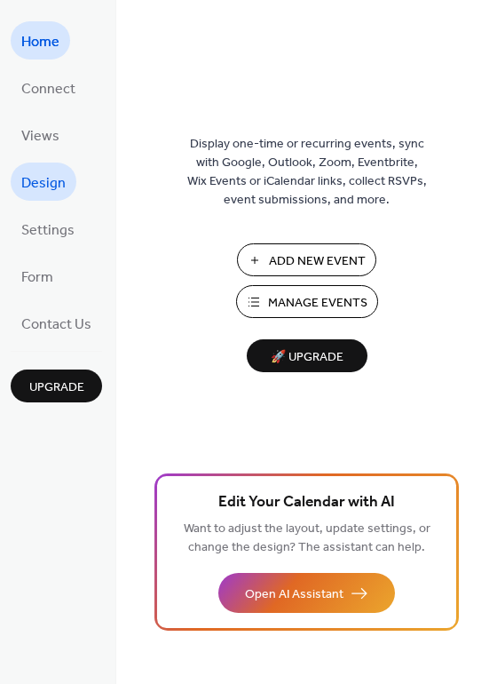
click at [50, 194] on span "Design" at bounding box center [43, 184] width 44 height 28
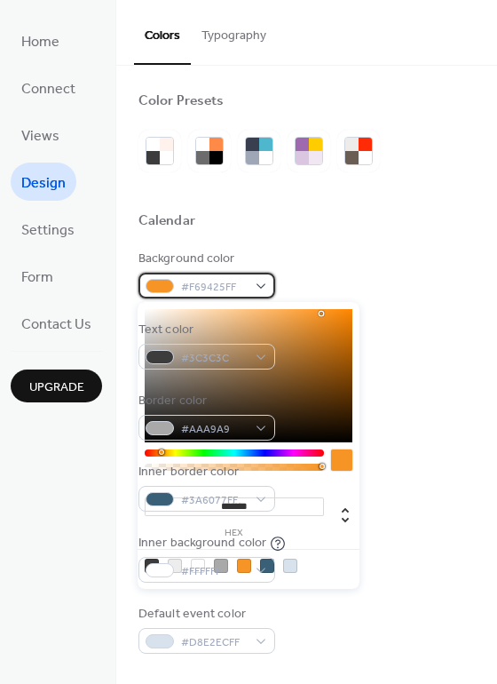
click at [267, 281] on div "#F69425FF" at bounding box center [207, 286] width 137 height 26
click at [205, 567] on div at bounding box center [249, 565] width 226 height 33
click at [203, 564] on div at bounding box center [198, 566] width 14 height 14
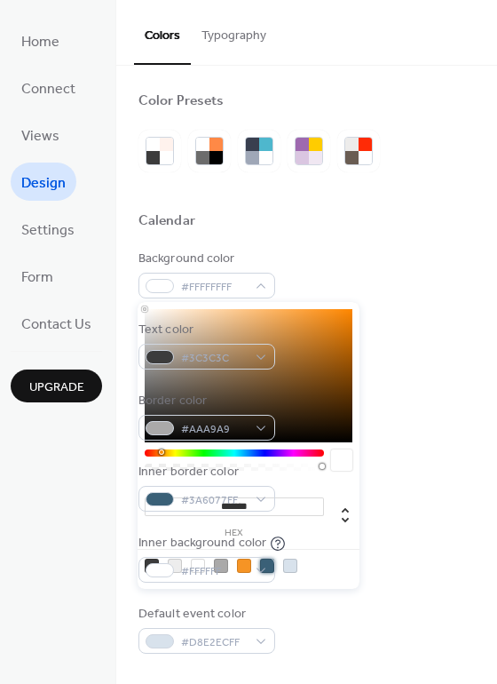
click at [274, 569] on div at bounding box center [267, 566] width 14 height 14
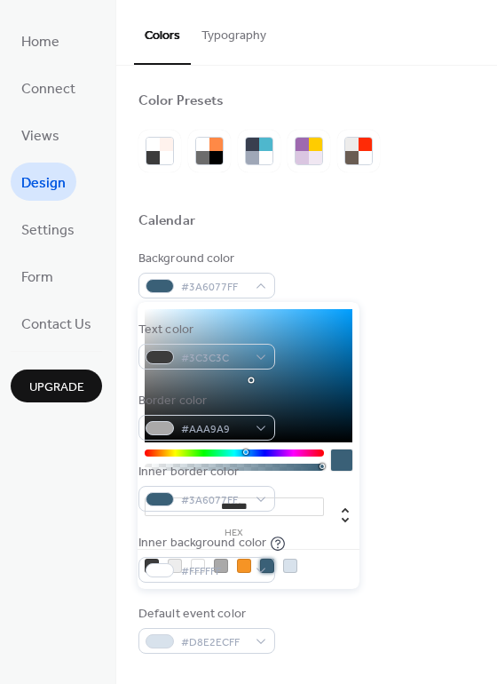
click at [242, 567] on div at bounding box center [244, 566] width 14 height 14
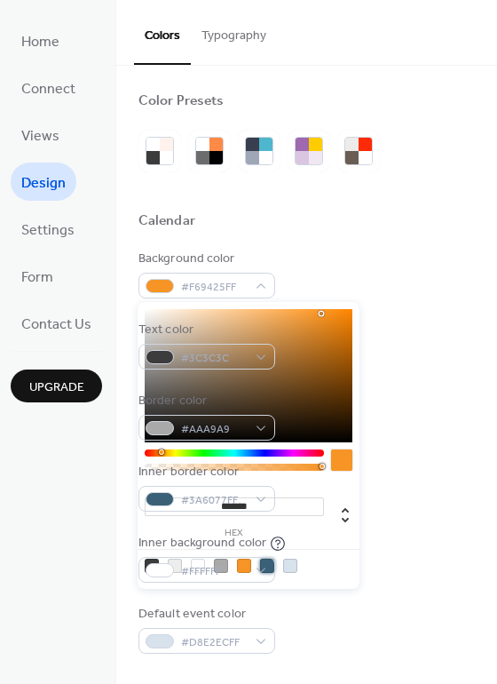
click at [264, 567] on div at bounding box center [267, 566] width 14 height 14
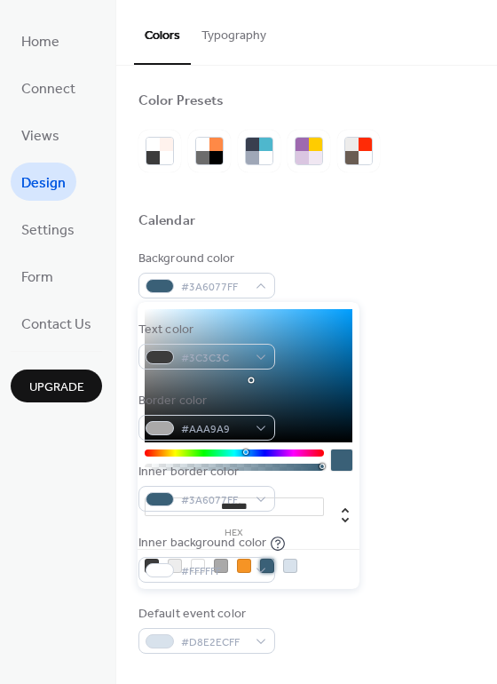
click at [301, 511] on input "*******" at bounding box center [234, 506] width 179 height 19
click at [336, 458] on div at bounding box center [341, 459] width 21 height 21
drag, startPoint x: 246, startPoint y: 449, endPoint x: 153, endPoint y: 452, distance: 93.3
click at [153, 452] on div "******* hex" at bounding box center [249, 445] width 222 height 287
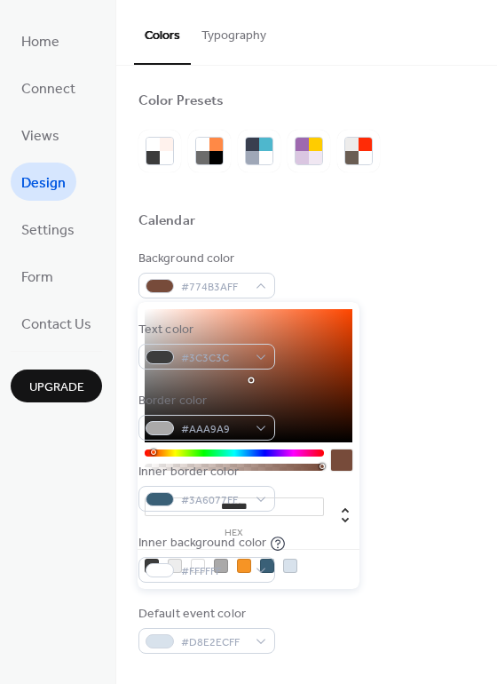
click at [153, 452] on div at bounding box center [234, 452] width 179 height 7
click at [153, 452] on div at bounding box center [153, 451] width 5 height 5
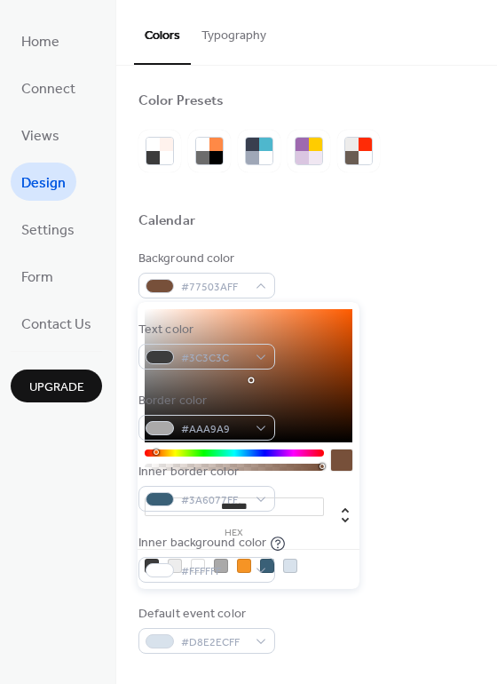
click at [158, 452] on div at bounding box center [156, 451] width 5 height 5
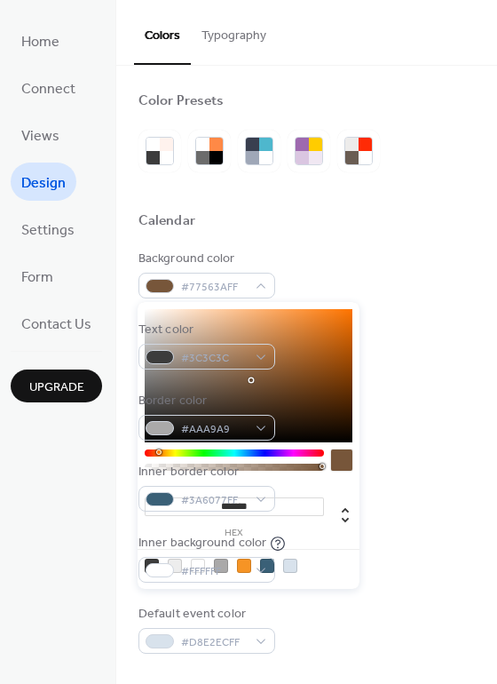
drag, startPoint x: 155, startPoint y: 449, endPoint x: 137, endPoint y: 451, distance: 18.8
click at [138, 451] on div "******* hex" at bounding box center [249, 445] width 222 height 287
click at [301, 362] on div at bounding box center [249, 375] width 208 height 133
click at [277, 327] on div at bounding box center [249, 375] width 208 height 133
click at [147, 455] on div at bounding box center [234, 452] width 179 height 7
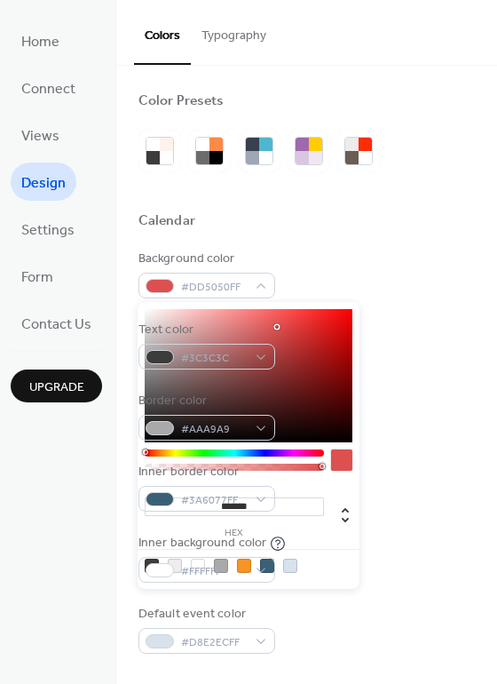
drag, startPoint x: 147, startPoint y: 455, endPoint x: 137, endPoint y: 449, distance: 11.6
click at [138, 449] on div "******* hex" at bounding box center [249, 445] width 222 height 287
click at [156, 377] on div at bounding box center [249, 375] width 208 height 133
click at [150, 355] on div at bounding box center [249, 375] width 208 height 133
click at [163, 368] on div at bounding box center [249, 375] width 208 height 133
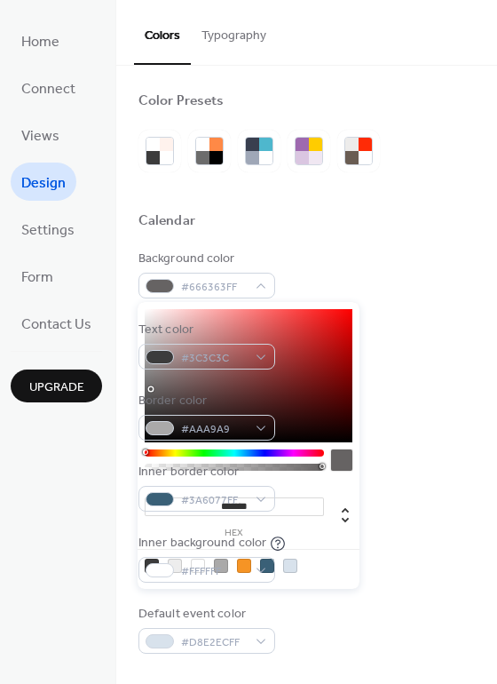
click at [150, 389] on div at bounding box center [249, 375] width 208 height 133
click at [155, 371] on div at bounding box center [249, 375] width 208 height 133
click at [271, 563] on div at bounding box center [267, 566] width 14 height 14
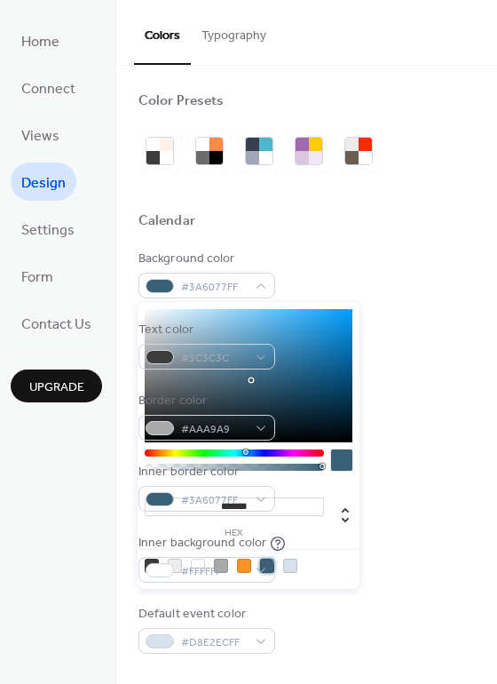
click at [290, 560] on div at bounding box center [290, 566] width 14 height 14
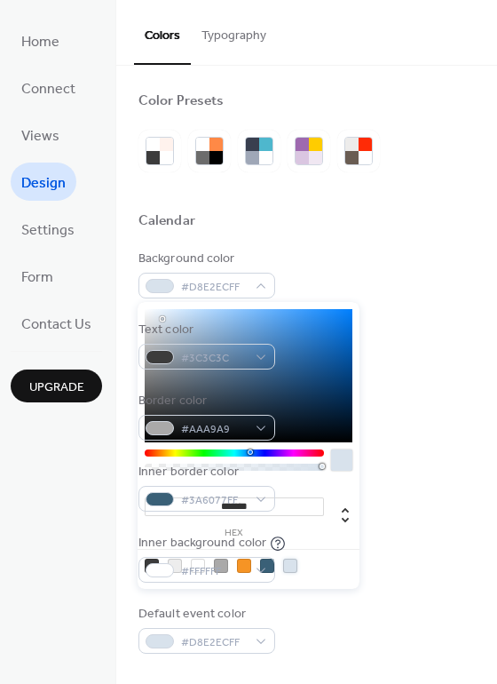
click at [225, 567] on div at bounding box center [221, 566] width 14 height 14
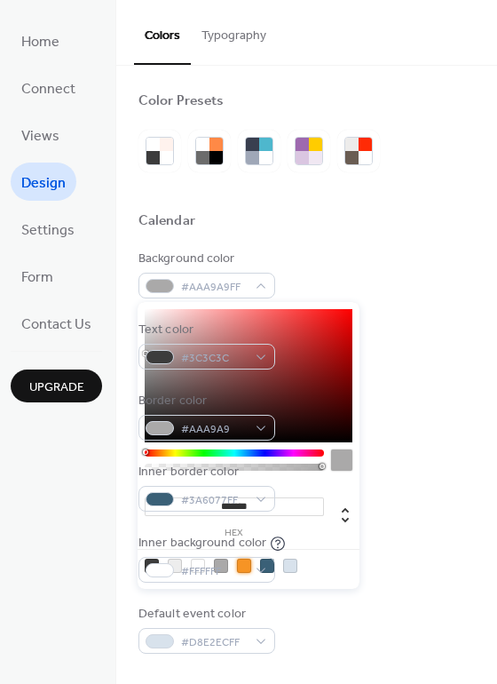
click at [237, 567] on div at bounding box center [244, 566] width 14 height 14
type input "*******"
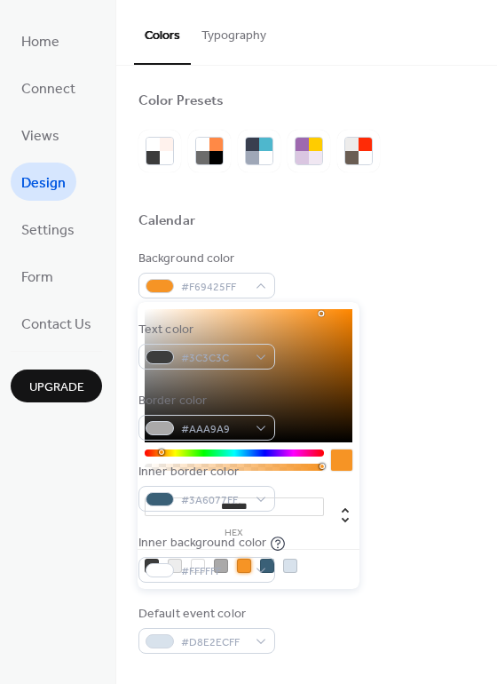
click at [426, 573] on div "Inner background color #FFFFFF" at bounding box center [307, 558] width 337 height 49
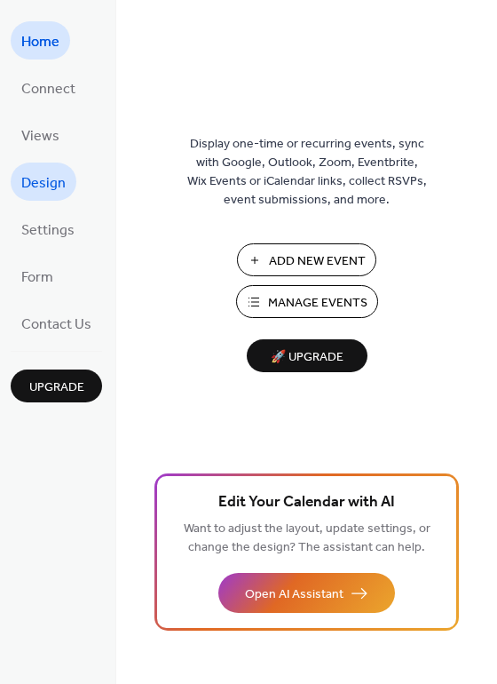
click at [41, 181] on span "Design" at bounding box center [43, 184] width 44 height 28
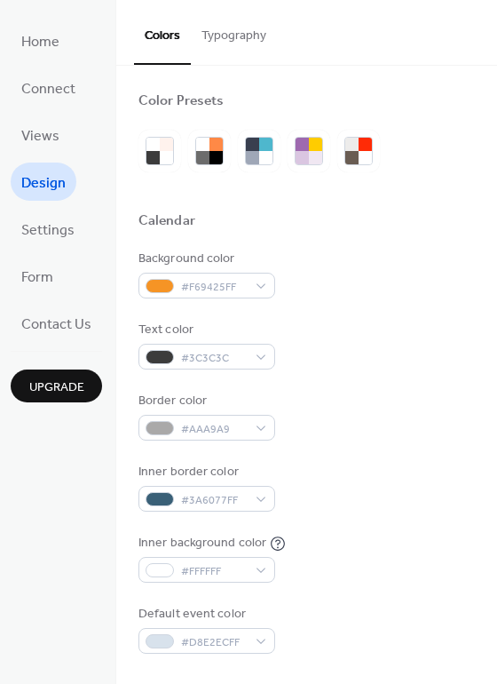
click at [242, 23] on button "Typography" at bounding box center [234, 31] width 86 height 63
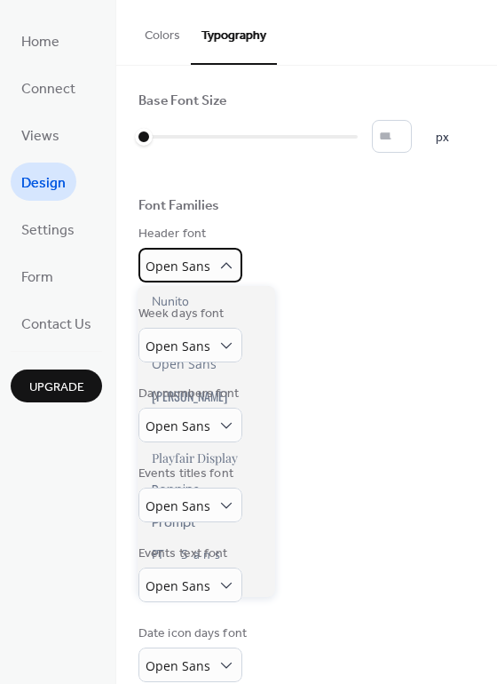
scroll to position [948, 0]
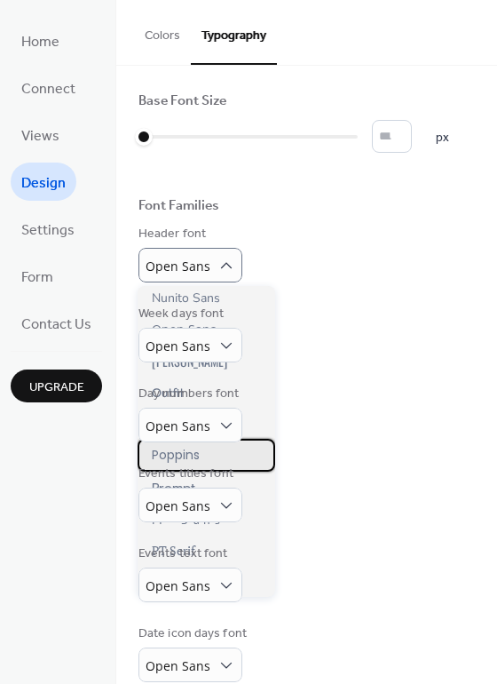
click at [196, 449] on div "Poppins" at bounding box center [207, 455] width 138 height 33
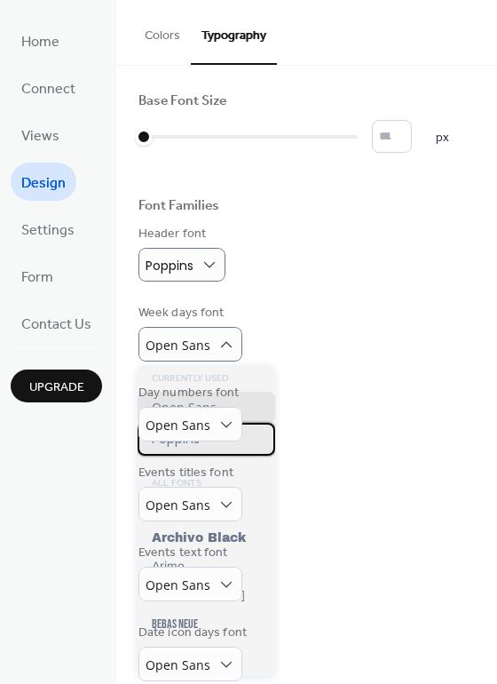
click at [178, 436] on span "Poppins" at bounding box center [176, 439] width 48 height 19
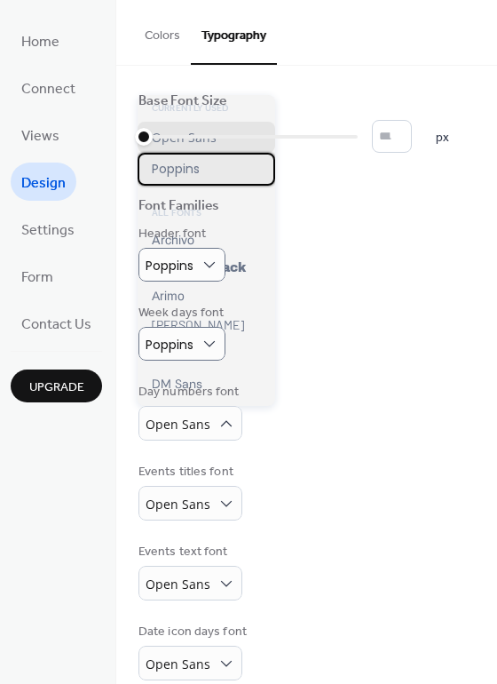
click at [190, 166] on span "Poppins" at bounding box center [176, 169] width 48 height 19
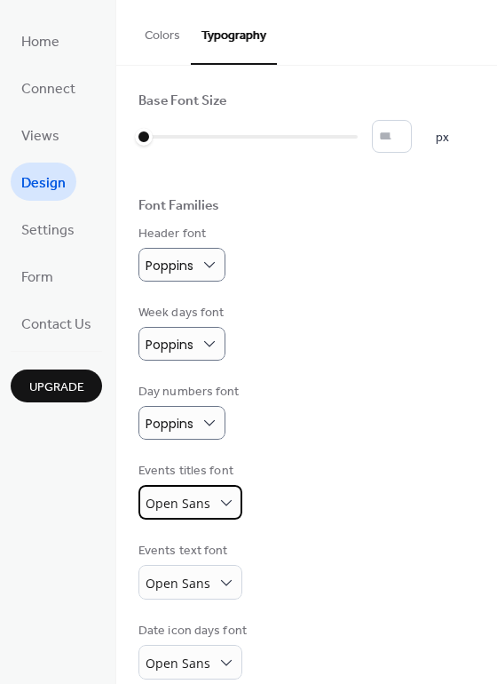
click at [205, 507] on span "Open Sans" at bounding box center [178, 503] width 65 height 17
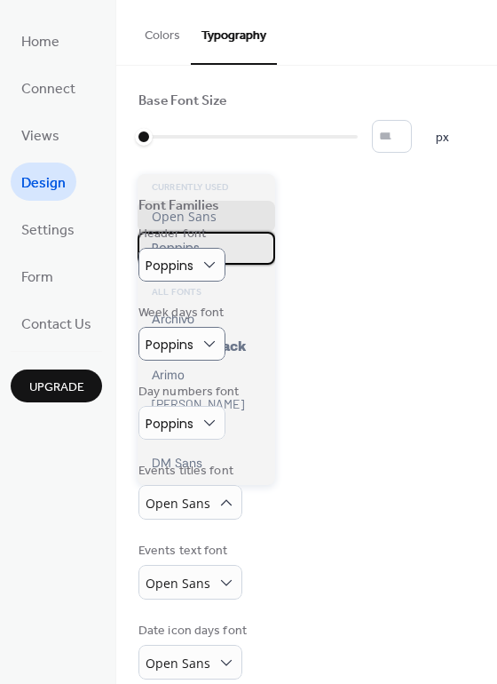
click at [190, 246] on span "Poppins" at bounding box center [176, 248] width 48 height 19
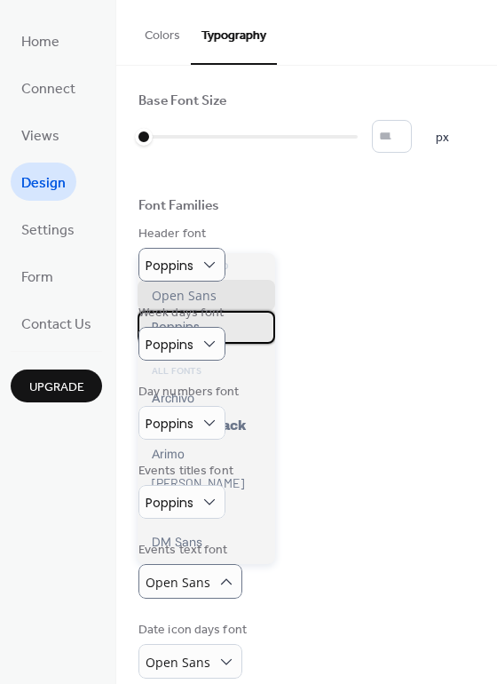
click at [196, 318] on span "Poppins" at bounding box center [176, 327] width 48 height 19
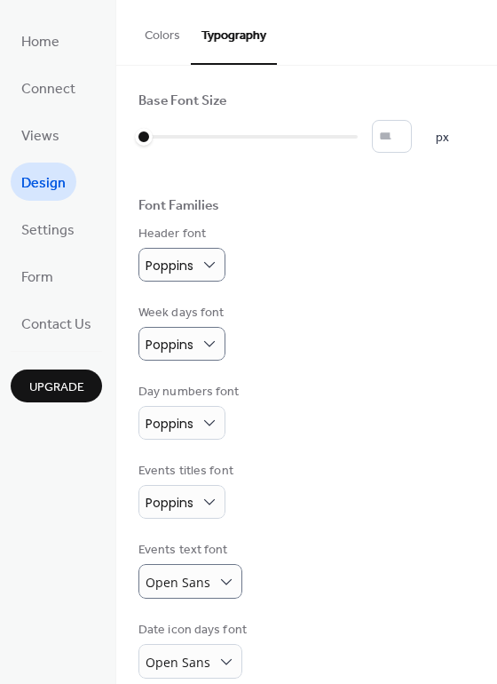
click at [199, 330] on div "Week days font Poppins" at bounding box center [183, 332] width 89 height 57
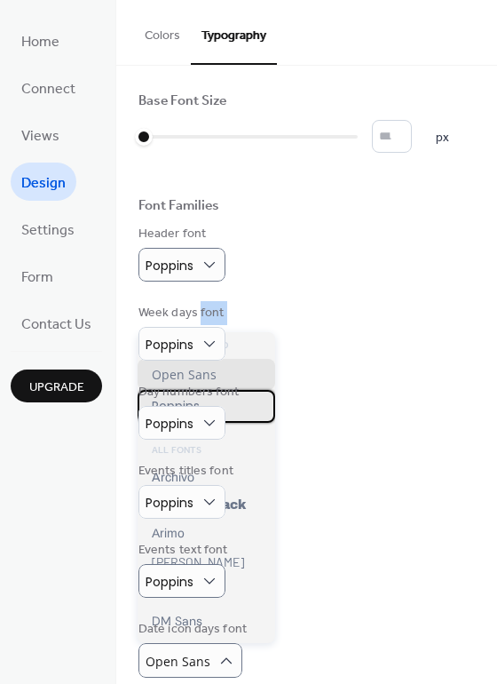
click at [193, 405] on span "Poppins" at bounding box center [176, 406] width 48 height 19
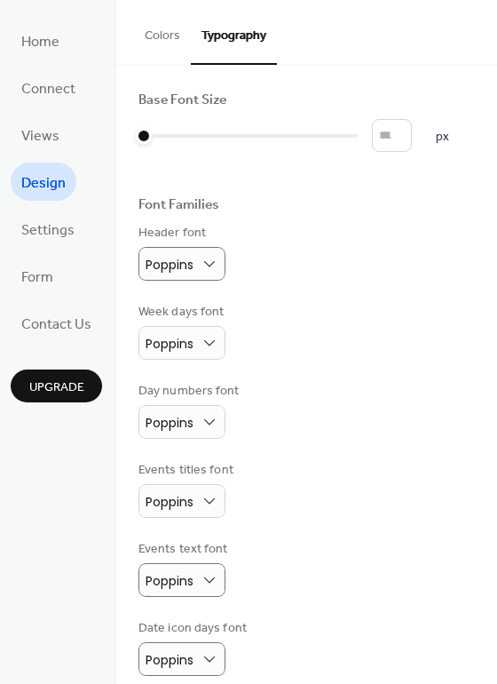
scroll to position [99, 0]
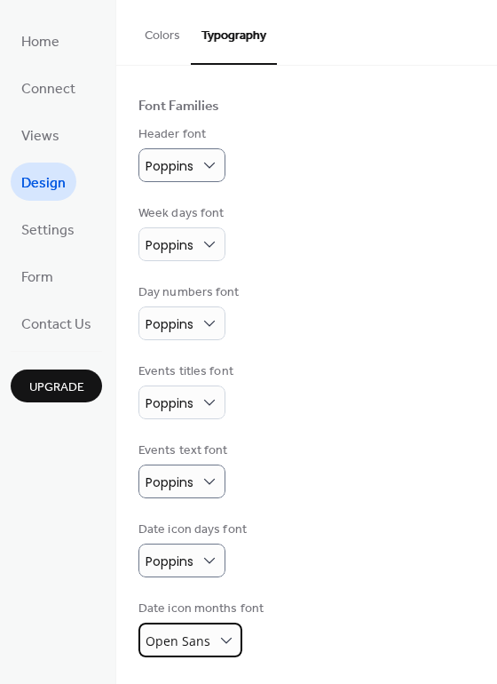
click at [184, 638] on span "Open Sans" at bounding box center [178, 640] width 65 height 17
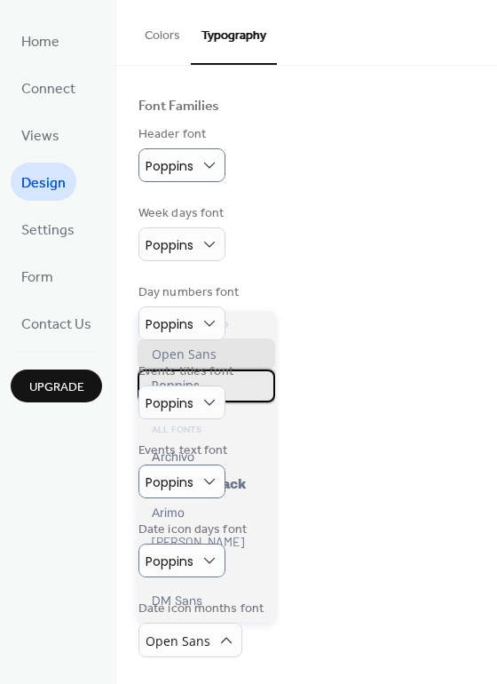
click at [211, 386] on div "Poppins" at bounding box center [207, 386] width 138 height 33
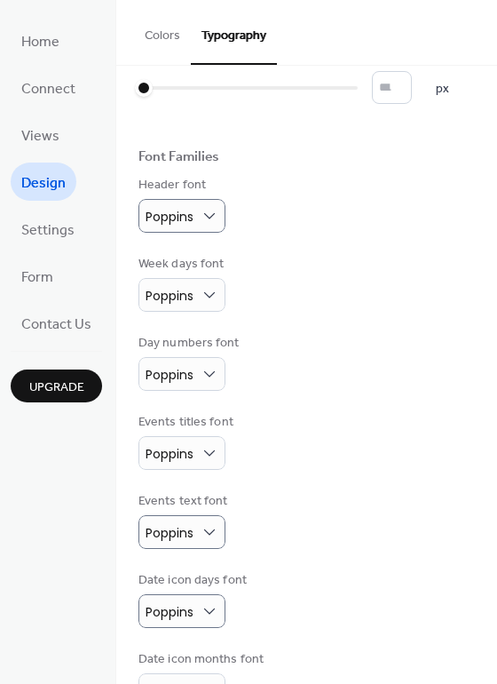
scroll to position [0, 0]
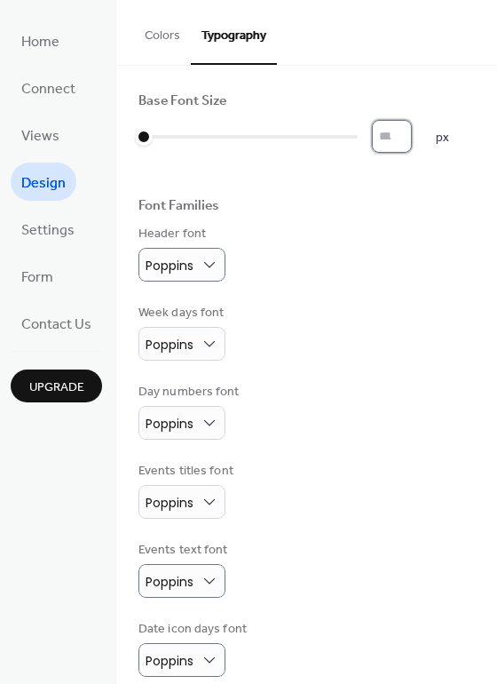
click at [408, 135] on input "*" at bounding box center [392, 136] width 40 height 33
type input "**"
click at [408, 135] on input "**" at bounding box center [392, 136] width 40 height 33
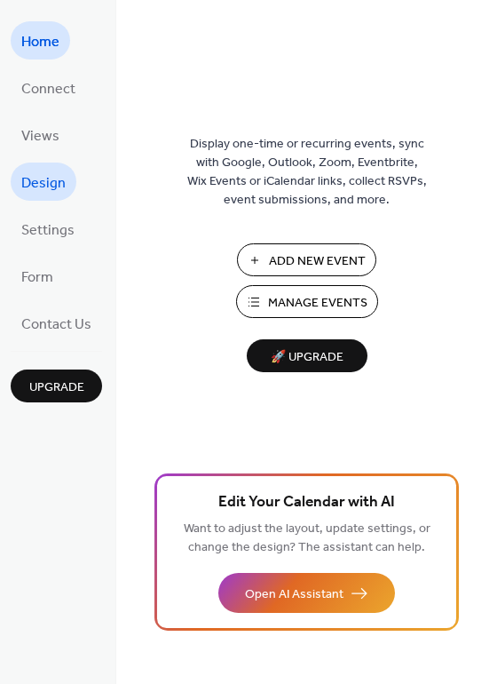
click at [62, 181] on span "Design" at bounding box center [43, 184] width 44 height 28
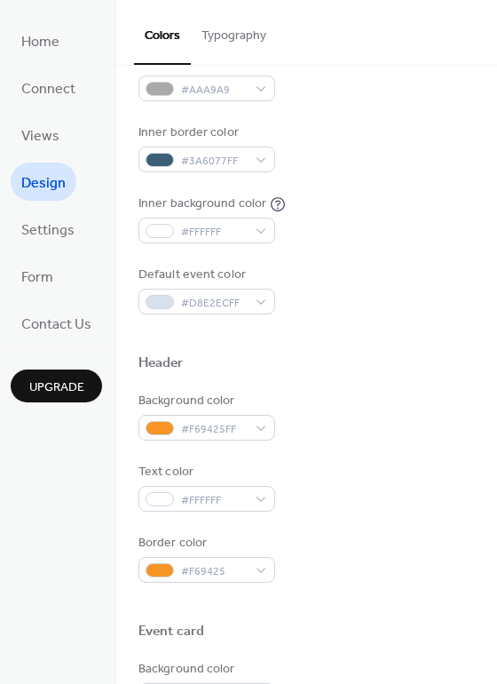
scroll to position [237, 0]
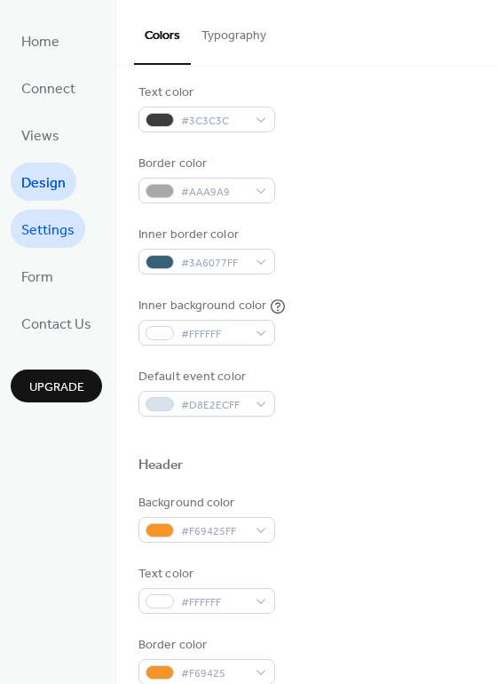
click at [56, 213] on link "Settings" at bounding box center [48, 229] width 75 height 38
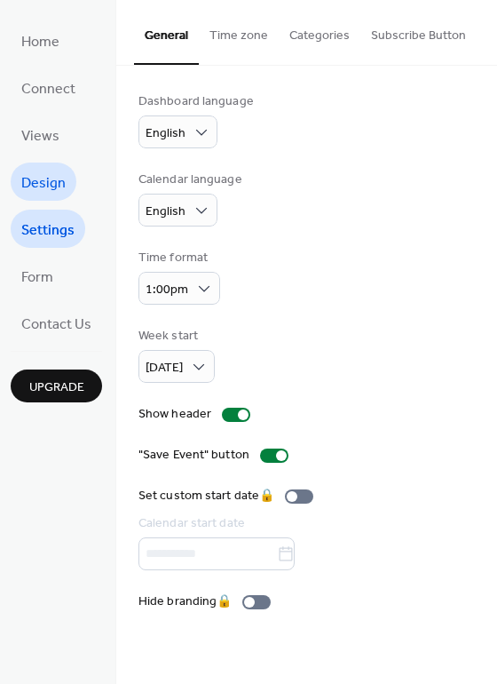
click at [41, 191] on span "Design" at bounding box center [43, 184] width 44 height 28
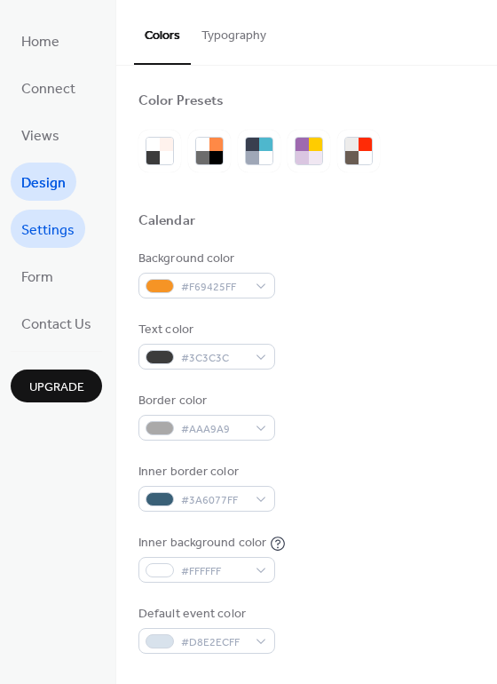
click at [44, 222] on span "Settings" at bounding box center [47, 231] width 53 height 28
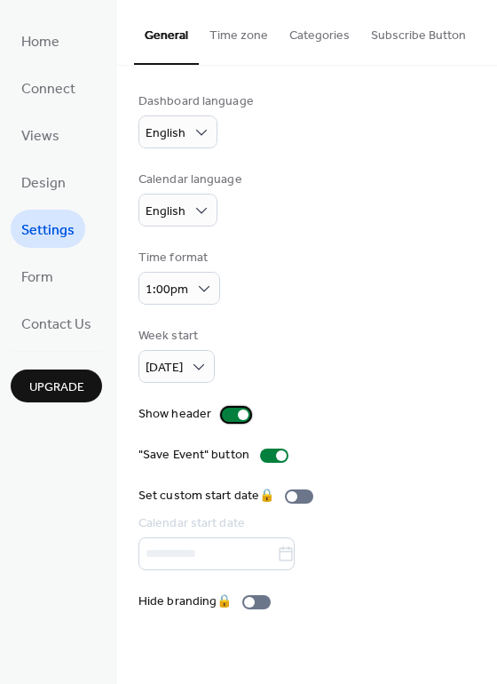
click at [224, 415] on div at bounding box center [236, 415] width 28 height 14
click at [240, 415] on div at bounding box center [236, 415] width 28 height 14
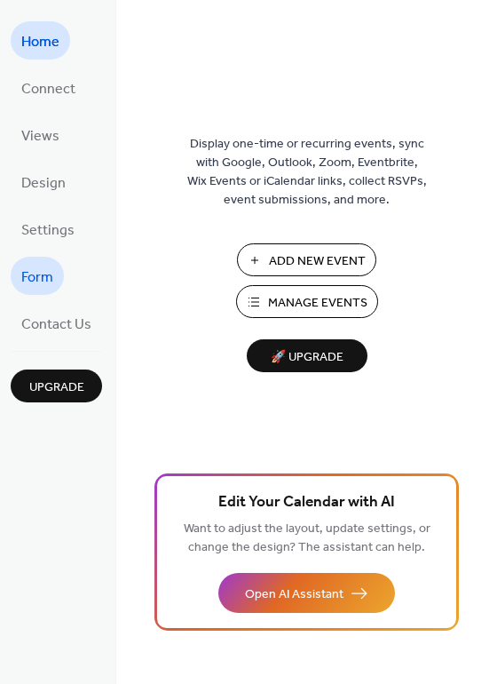
click at [37, 281] on span "Form" at bounding box center [37, 278] width 32 height 28
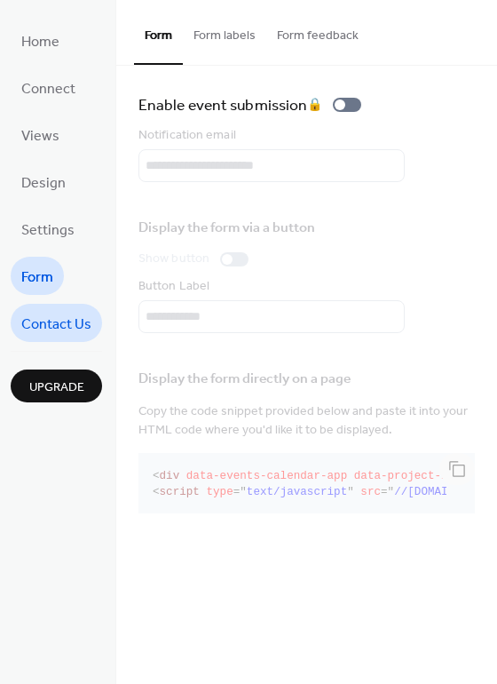
click at [75, 324] on span "Contact Us" at bounding box center [56, 325] width 70 height 28
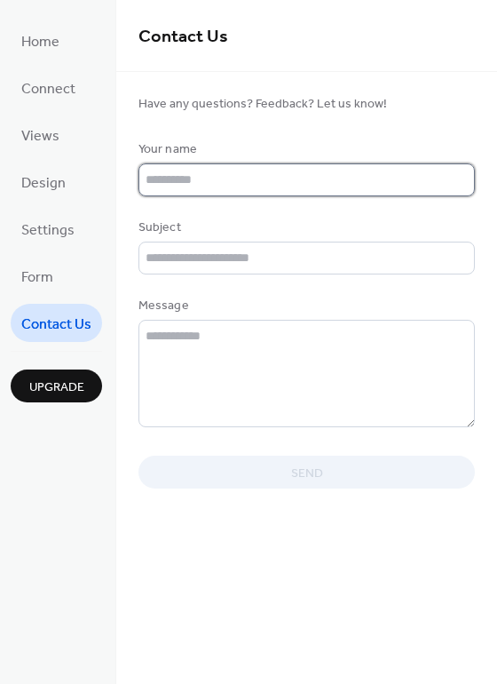
click at [354, 179] on input "text" at bounding box center [307, 179] width 337 height 33
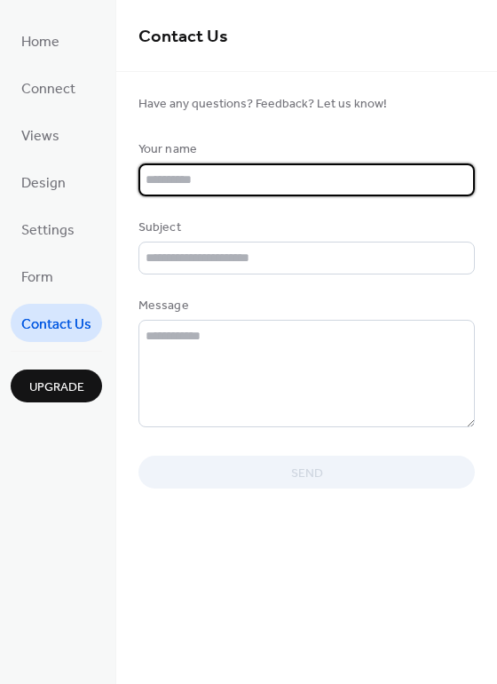
click at [50, 517] on div "Home Connect Views Design Settings Form Contact Us Upgrade" at bounding box center [58, 342] width 116 height 684
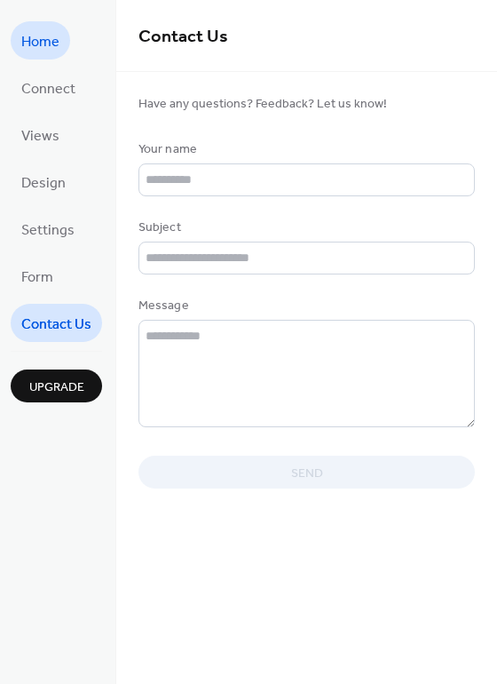
click at [60, 36] on link "Home" at bounding box center [41, 40] width 60 height 38
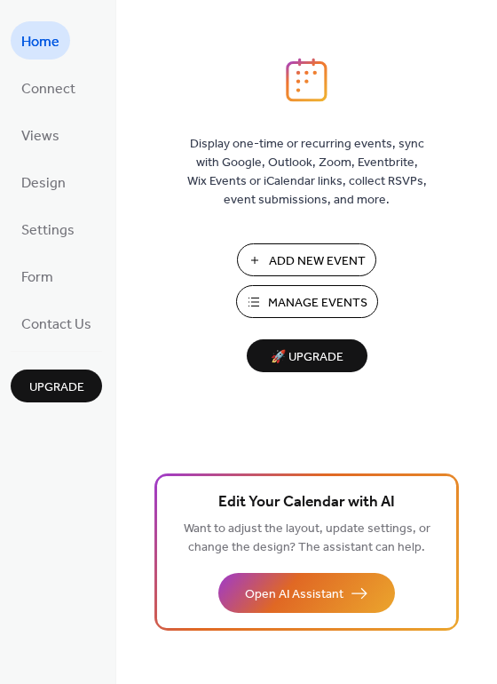
click at [323, 303] on span "Manage Events" at bounding box center [317, 303] width 99 height 19
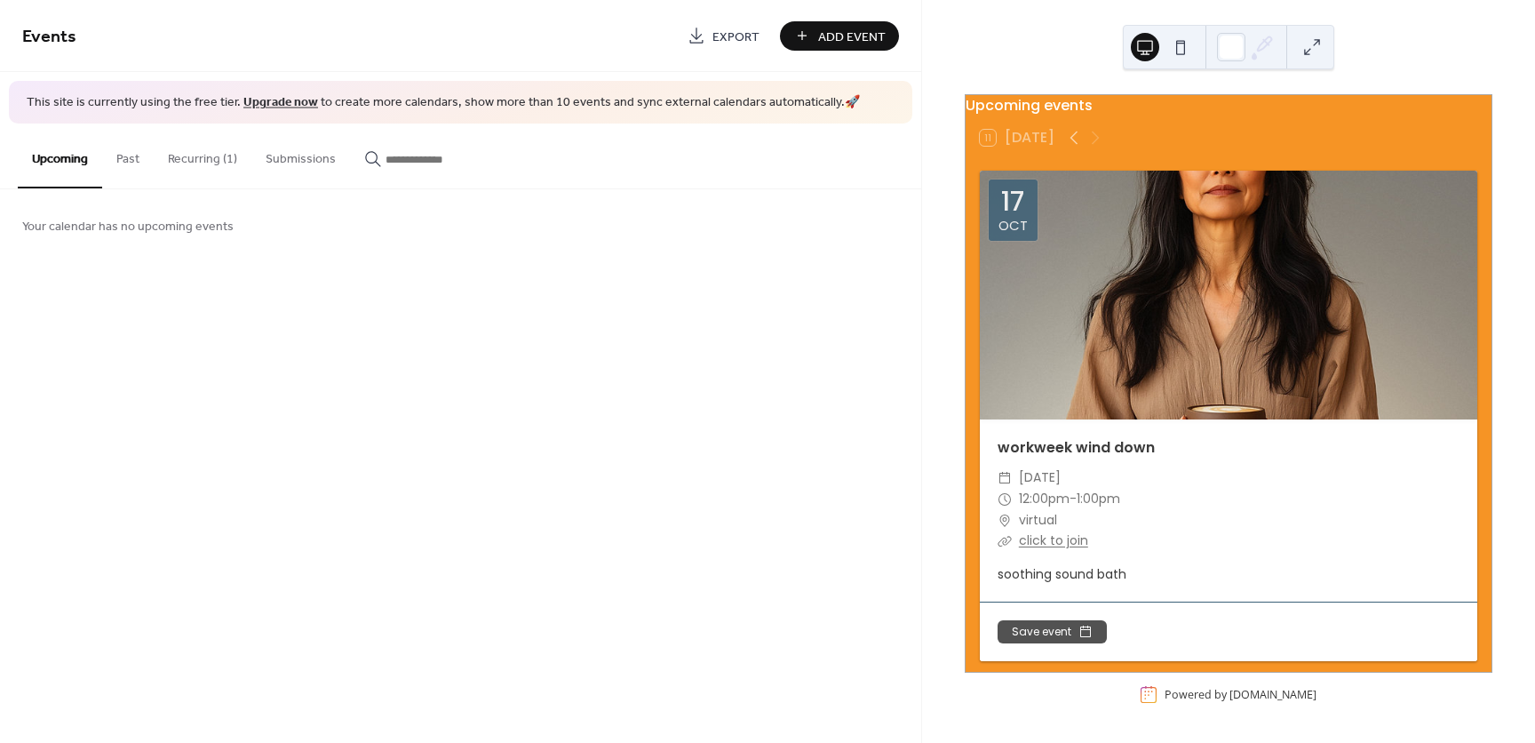
click at [1183, 52] on button at bounding box center [1180, 47] width 28 height 28
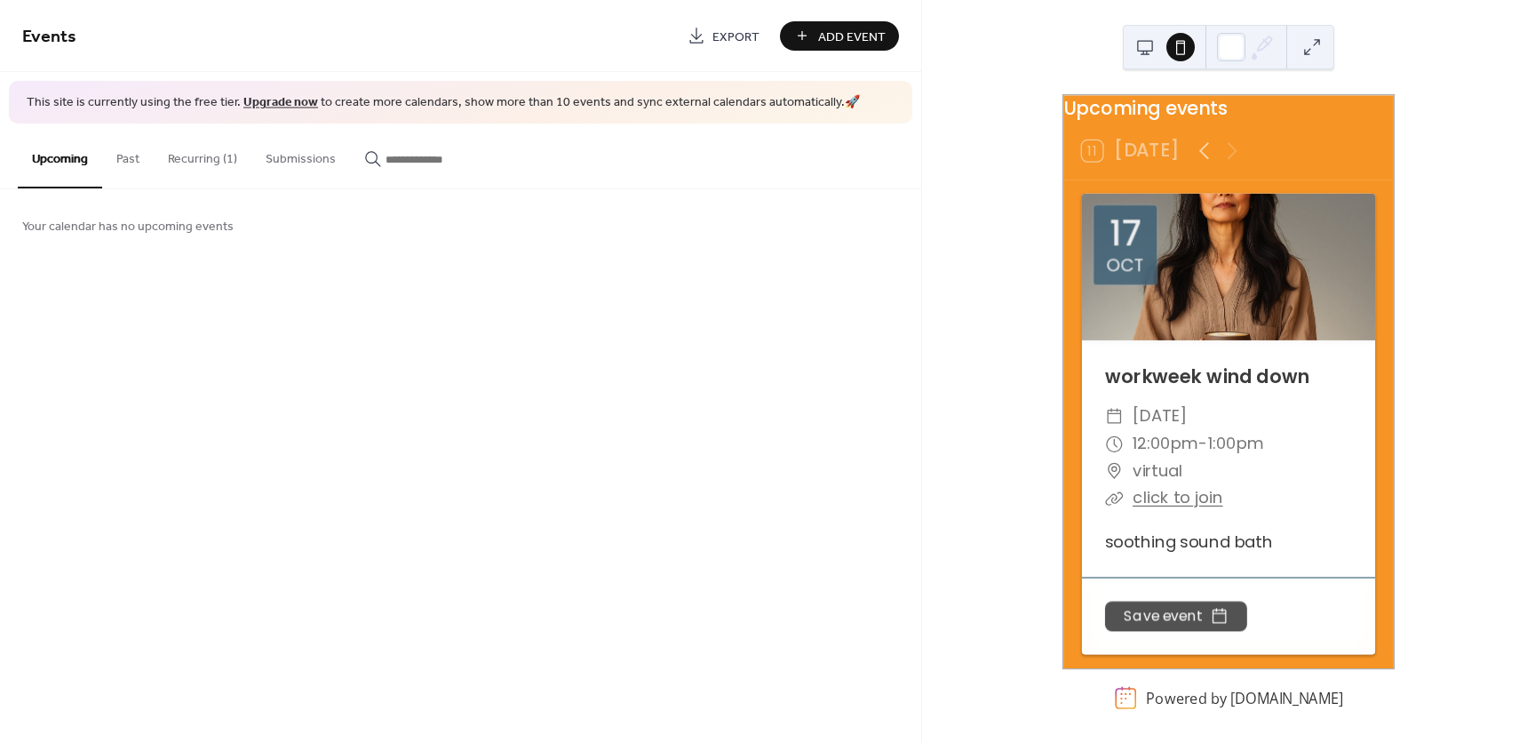
click at [1140, 45] on button at bounding box center [1145, 47] width 28 height 28
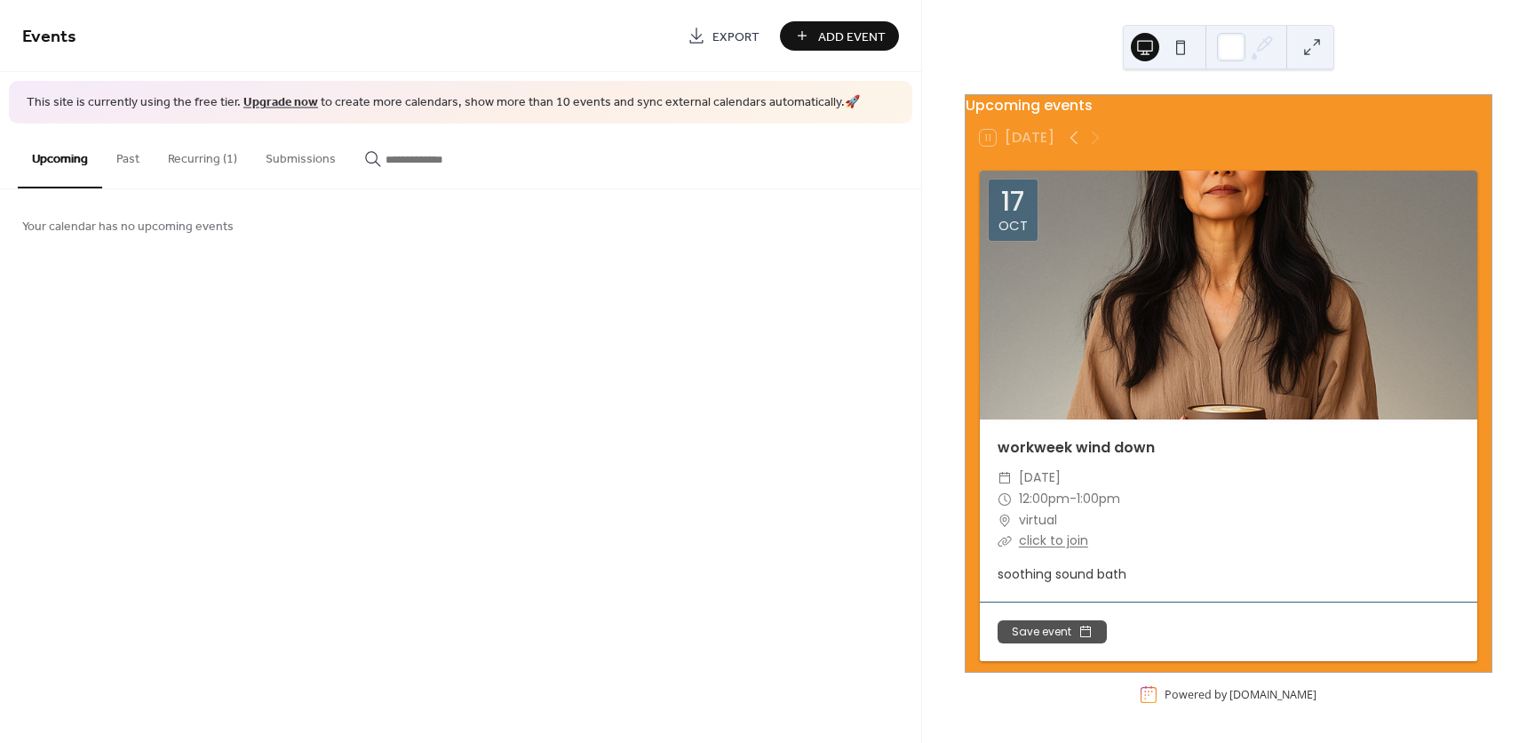
click at [1239, 300] on div at bounding box center [1228, 295] width 497 height 249
click at [197, 167] on button "Recurring (1)" at bounding box center [203, 154] width 98 height 63
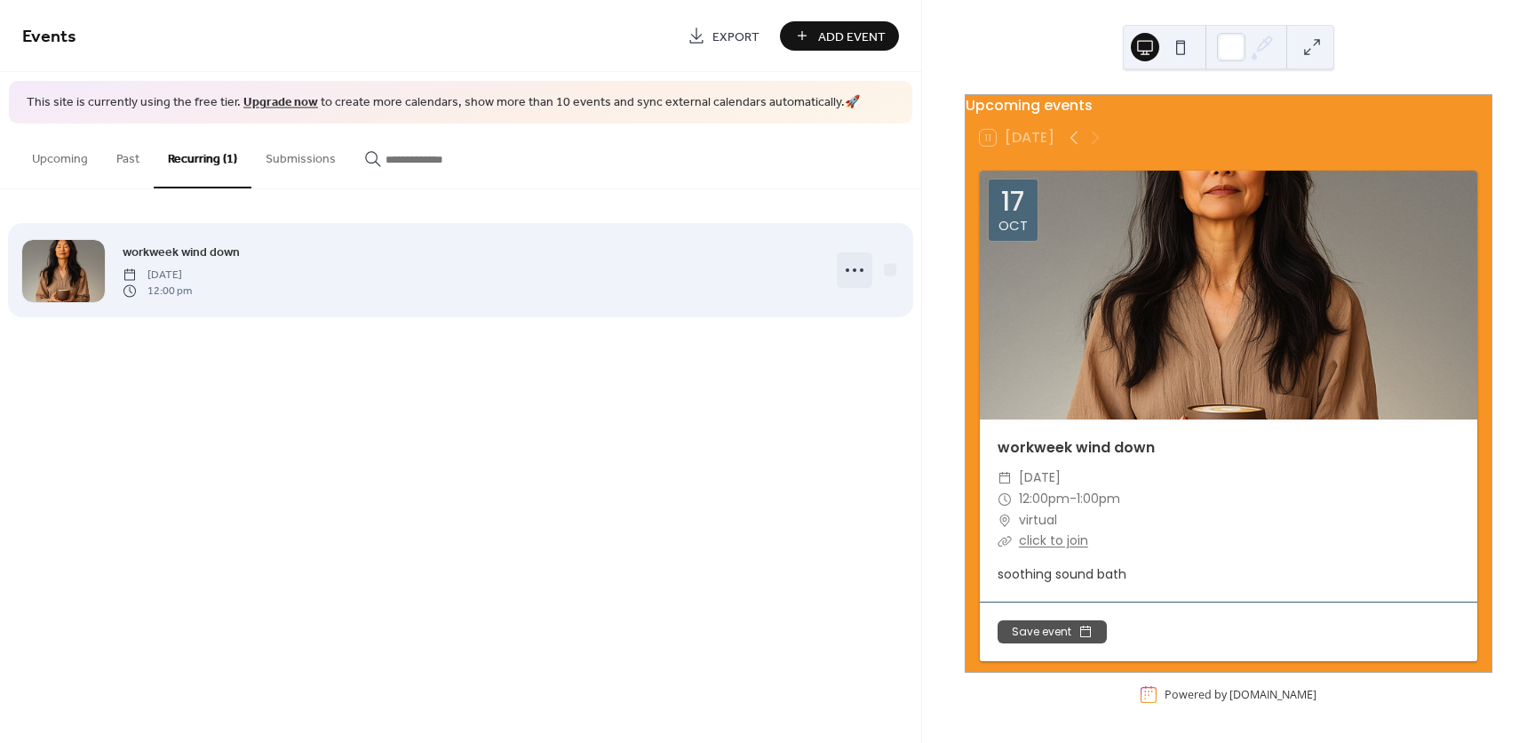
click at [847, 266] on icon at bounding box center [854, 270] width 28 height 28
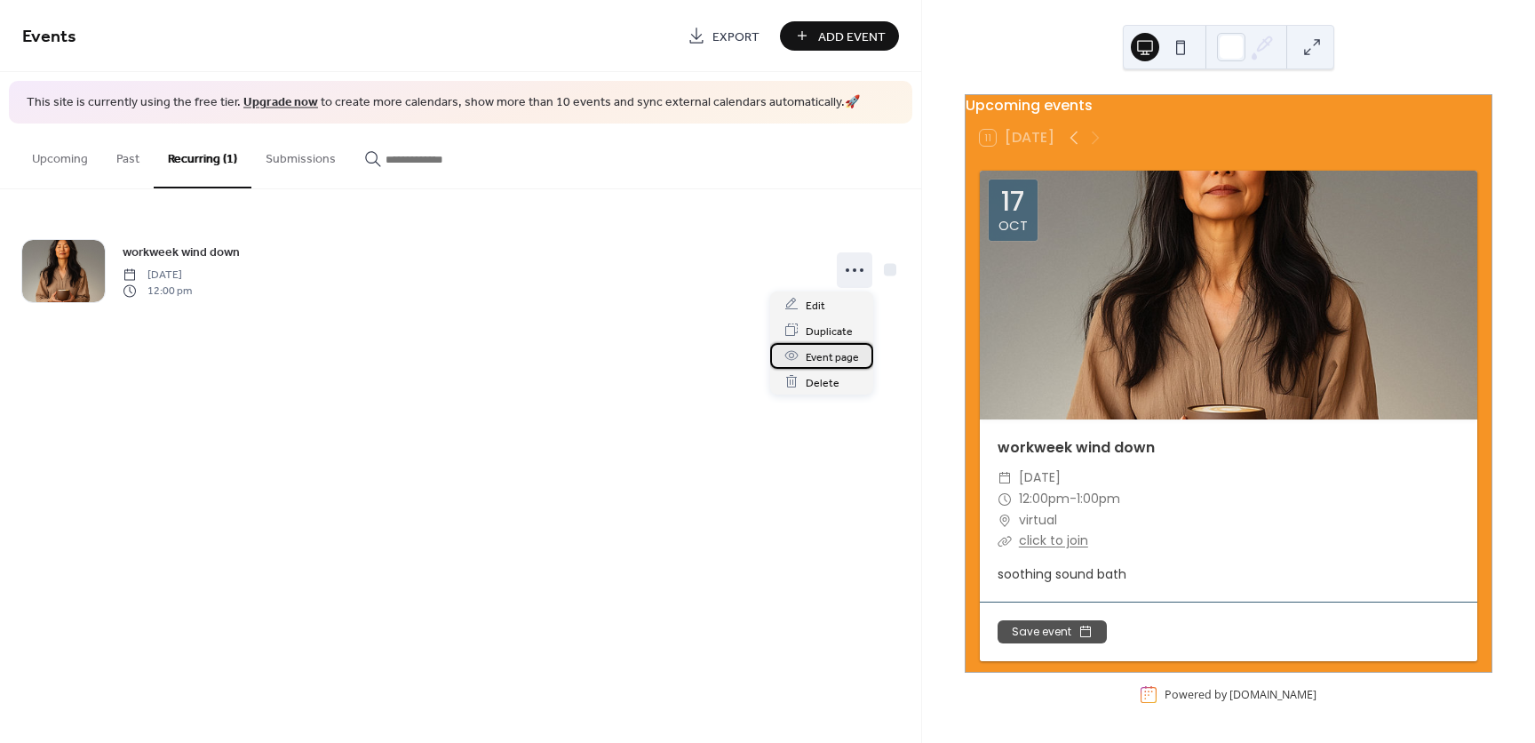
click at [813, 354] on span "Event page" at bounding box center [832, 356] width 53 height 19
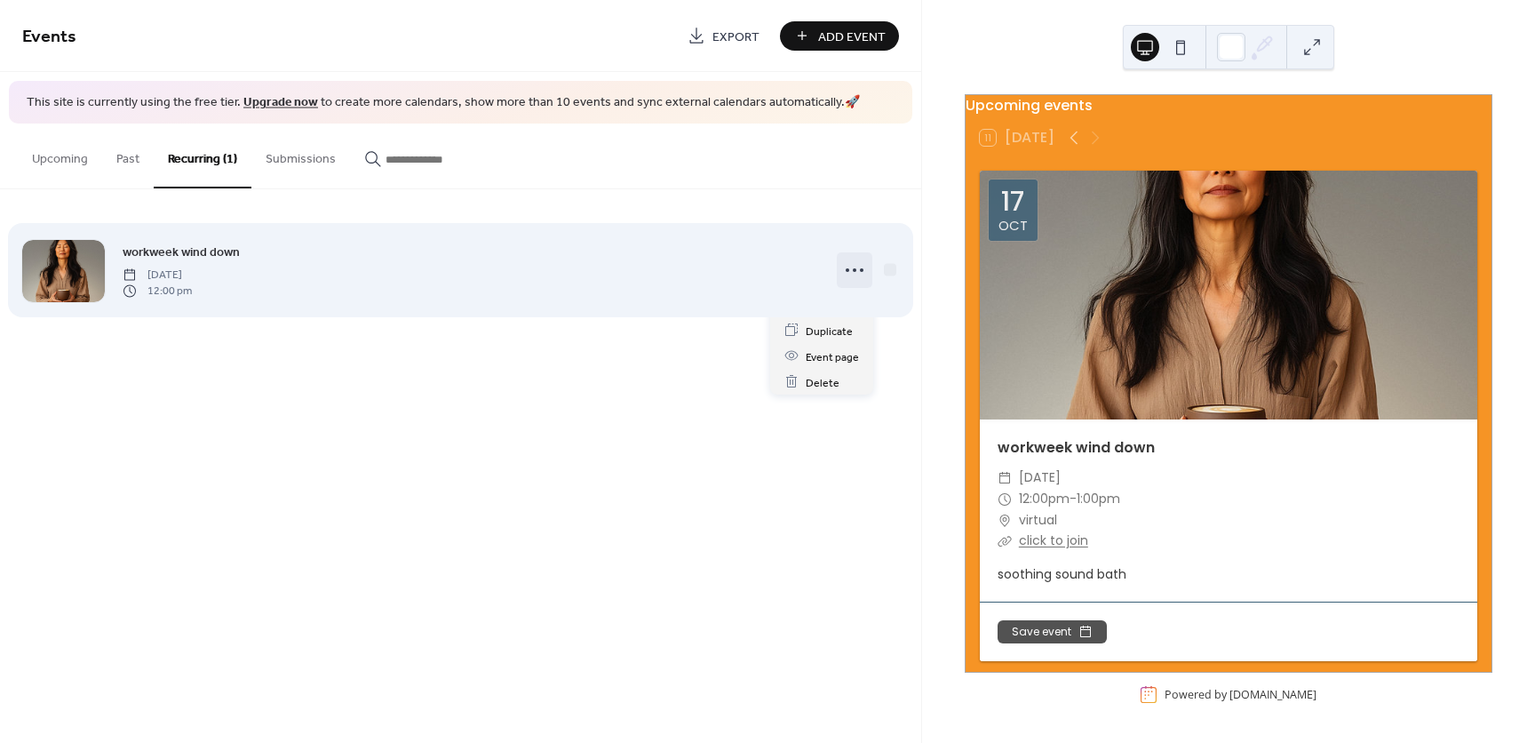
click at [847, 275] on icon at bounding box center [854, 270] width 28 height 28
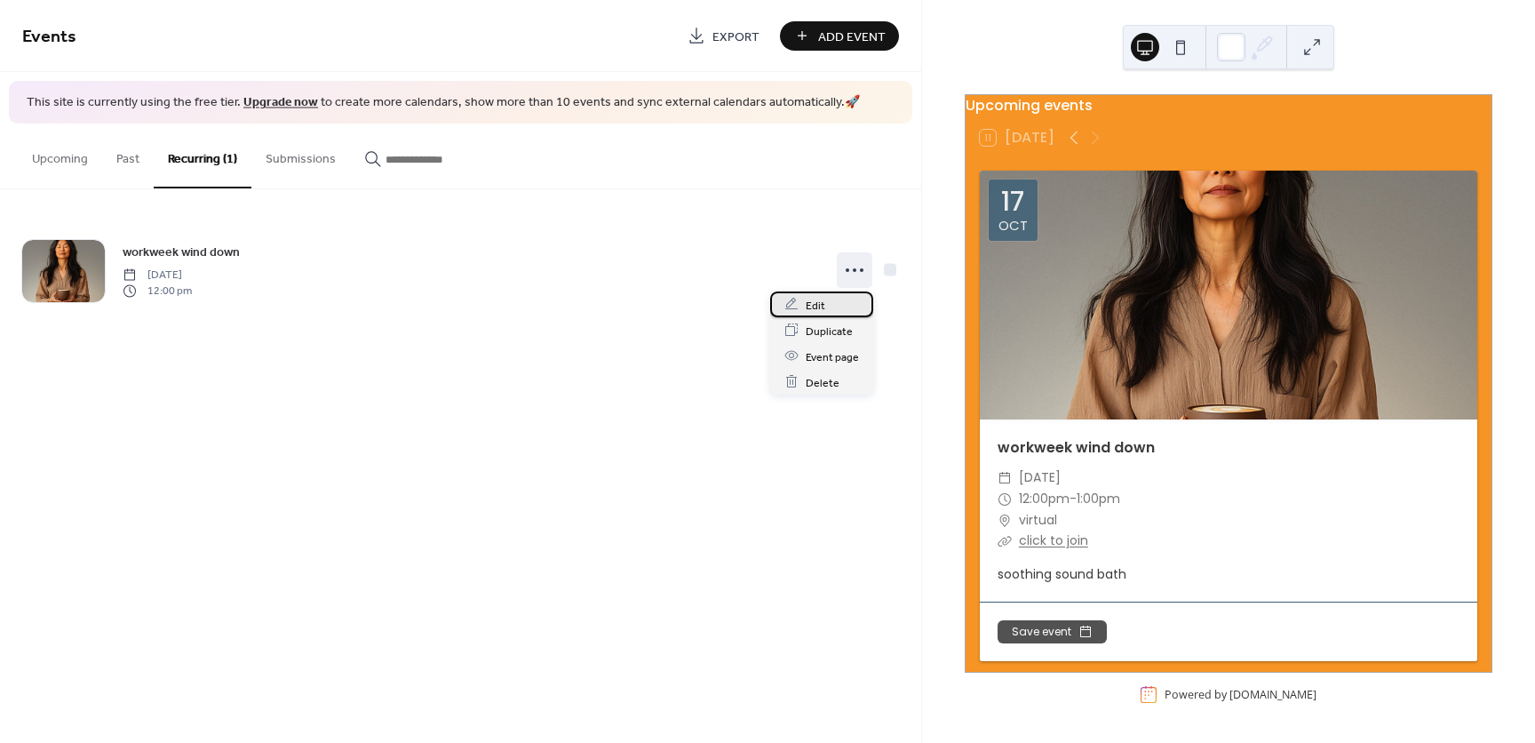
click at [810, 310] on span "Edit" at bounding box center [816, 305] width 20 height 19
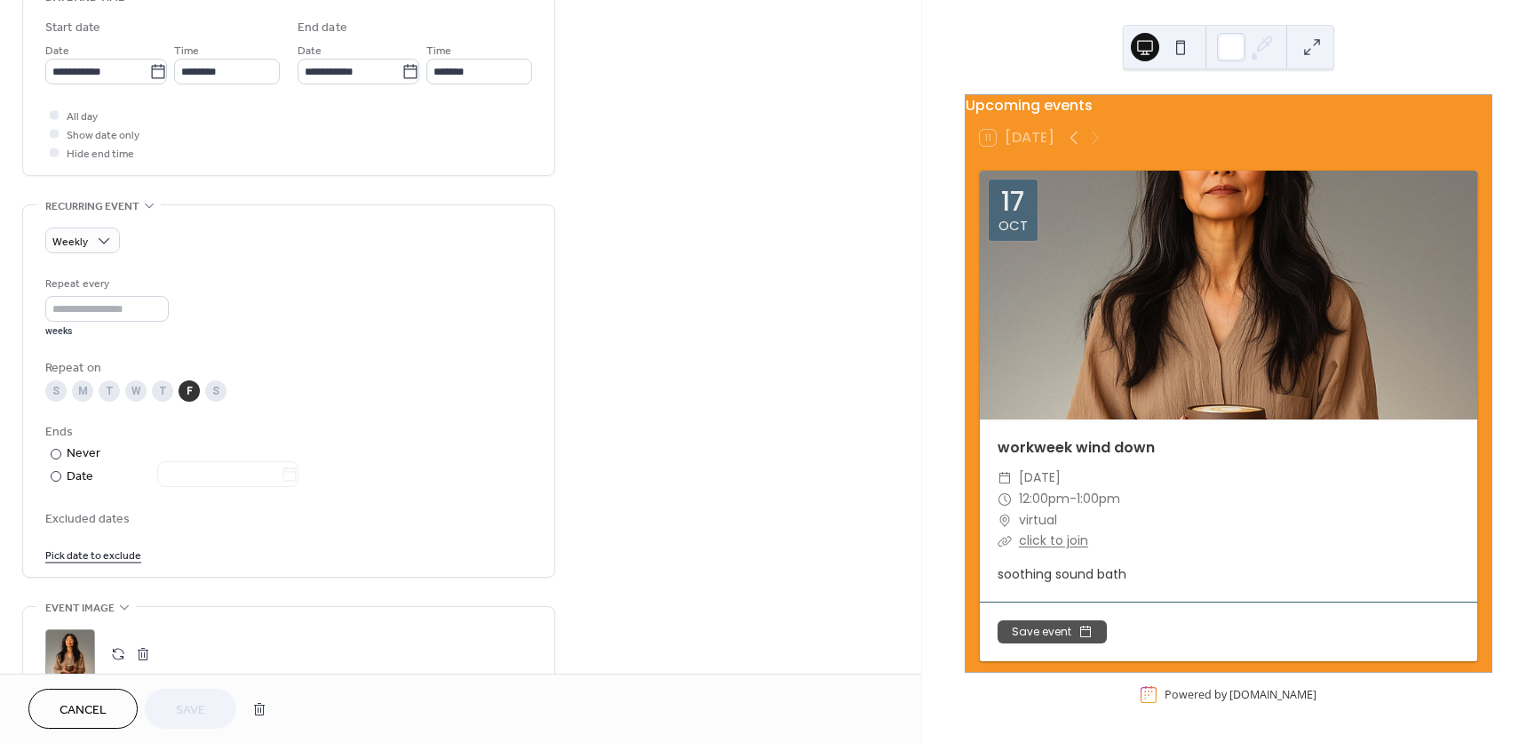
scroll to position [711, 0]
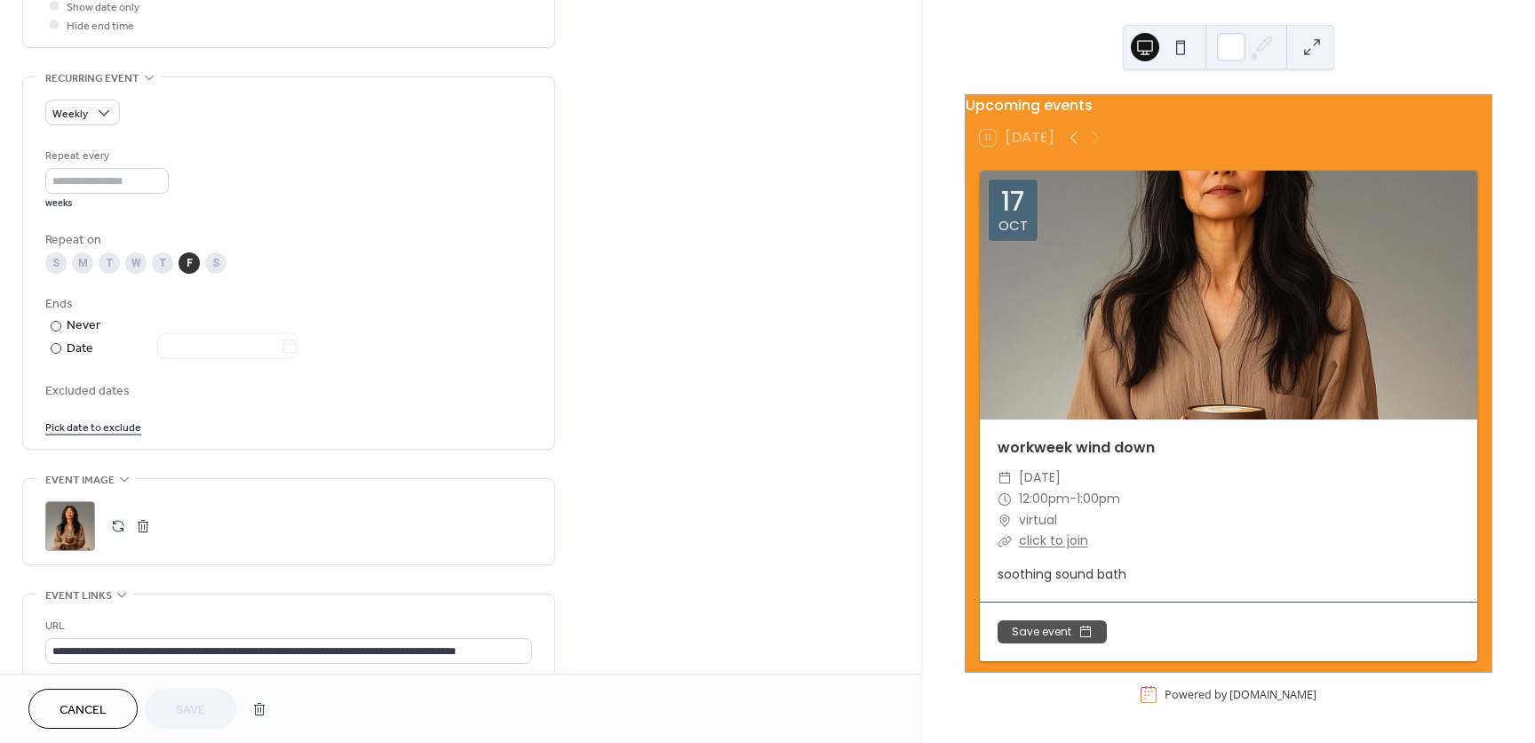
click at [68, 518] on div ";" at bounding box center [70, 526] width 50 height 50
